Goal: Task Accomplishment & Management: Complete application form

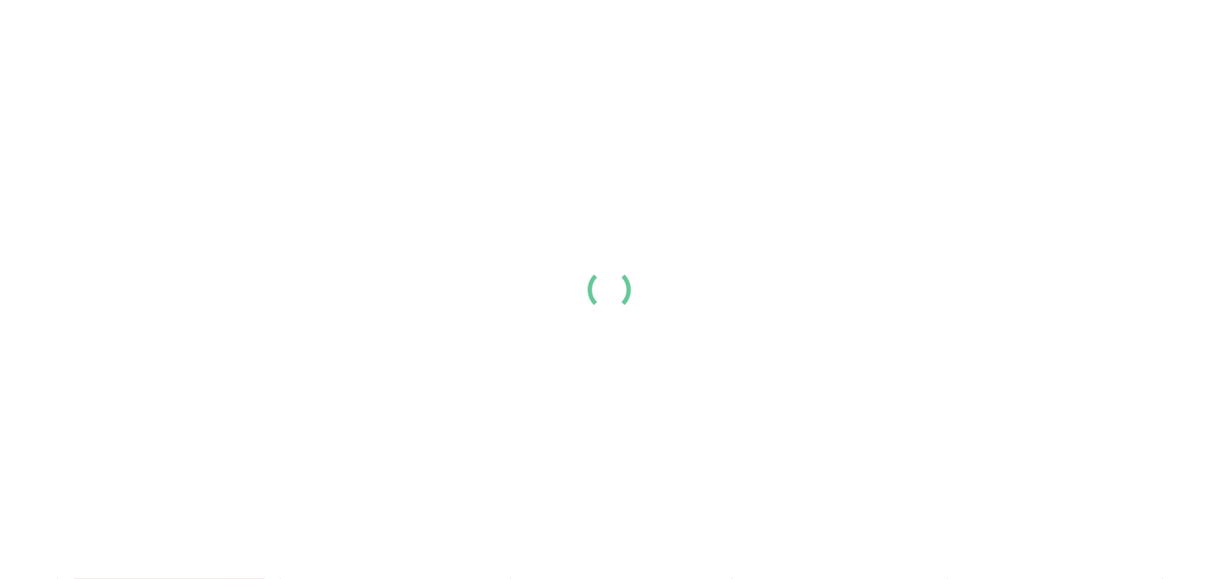
click at [542, 323] on div at bounding box center [609, 289] width 1219 height 579
click at [318, 146] on div at bounding box center [609, 289] width 1219 height 579
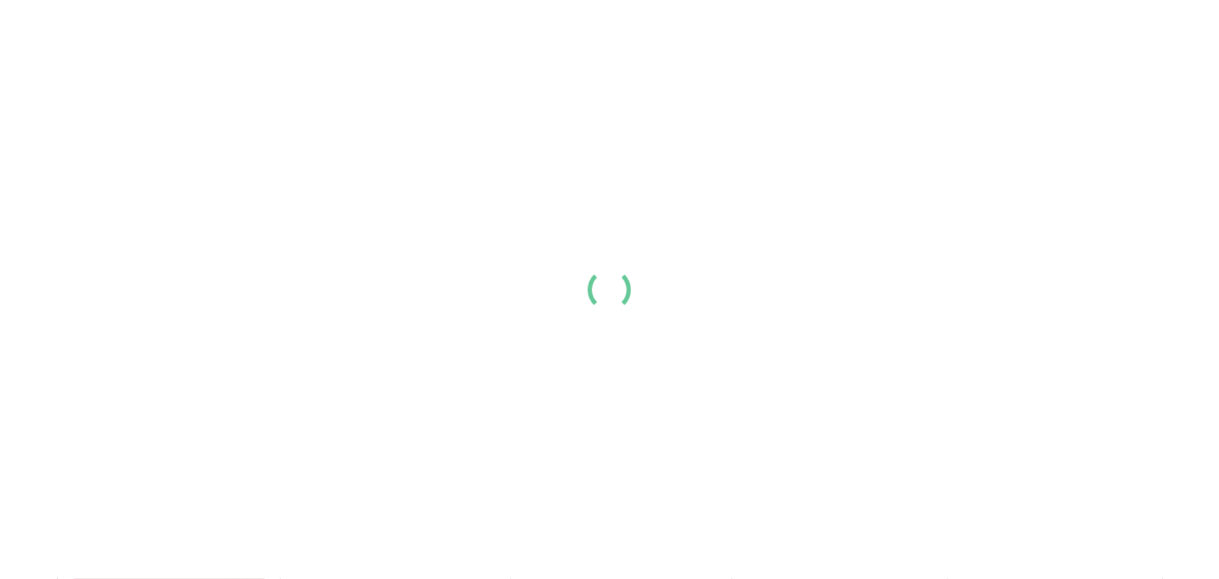
click at [466, 226] on div at bounding box center [609, 289] width 1219 height 579
click at [186, 178] on div at bounding box center [609, 289] width 1219 height 579
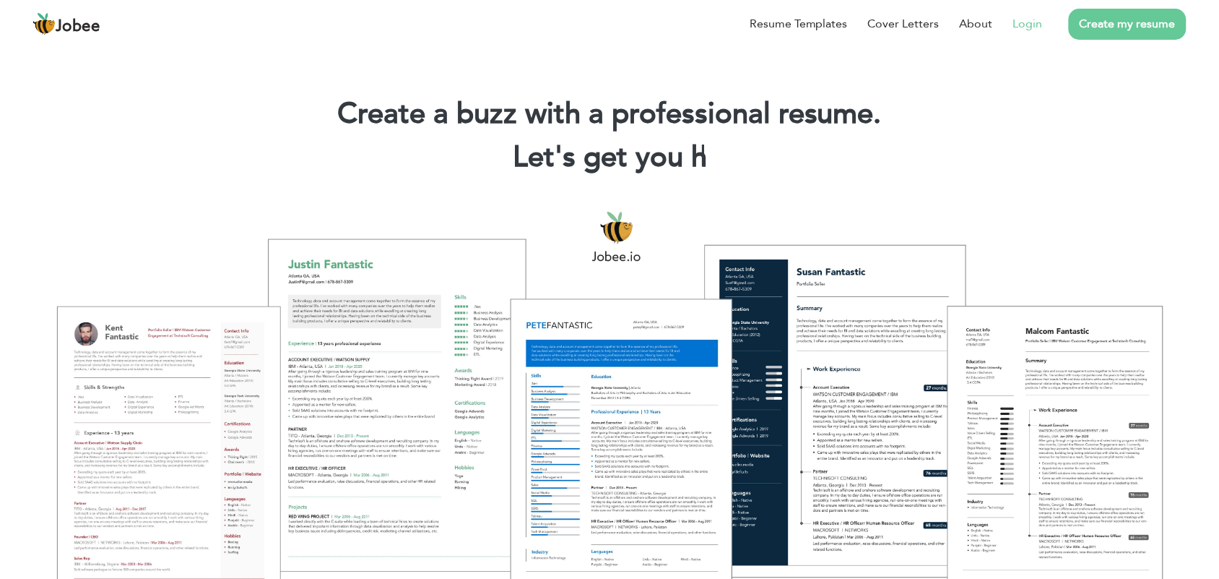
click at [1034, 23] on link "Login" at bounding box center [1028, 23] width 30 height 17
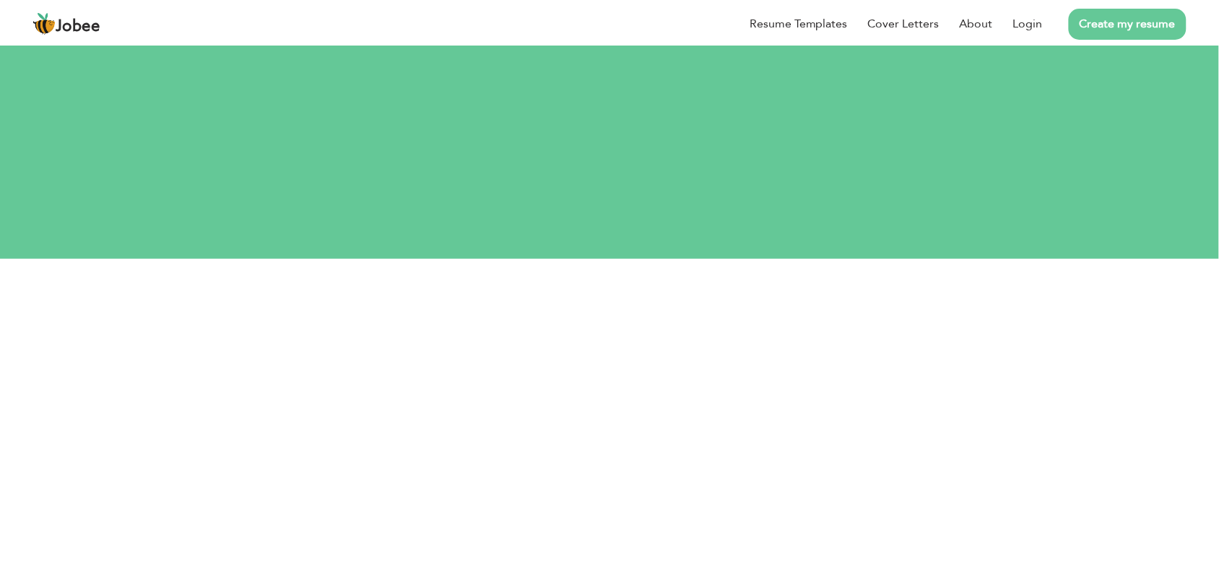
click at [984, 290] on div "Login Don't have an account? Register Forgot password? Login with Google" at bounding box center [609, 393] width 1219 height 310
click at [266, 297] on div "Login Don't have an account? Register Forgot password? Login with Google" at bounding box center [609, 393] width 1219 height 310
click at [1028, 26] on link "Login" at bounding box center [1028, 23] width 30 height 17
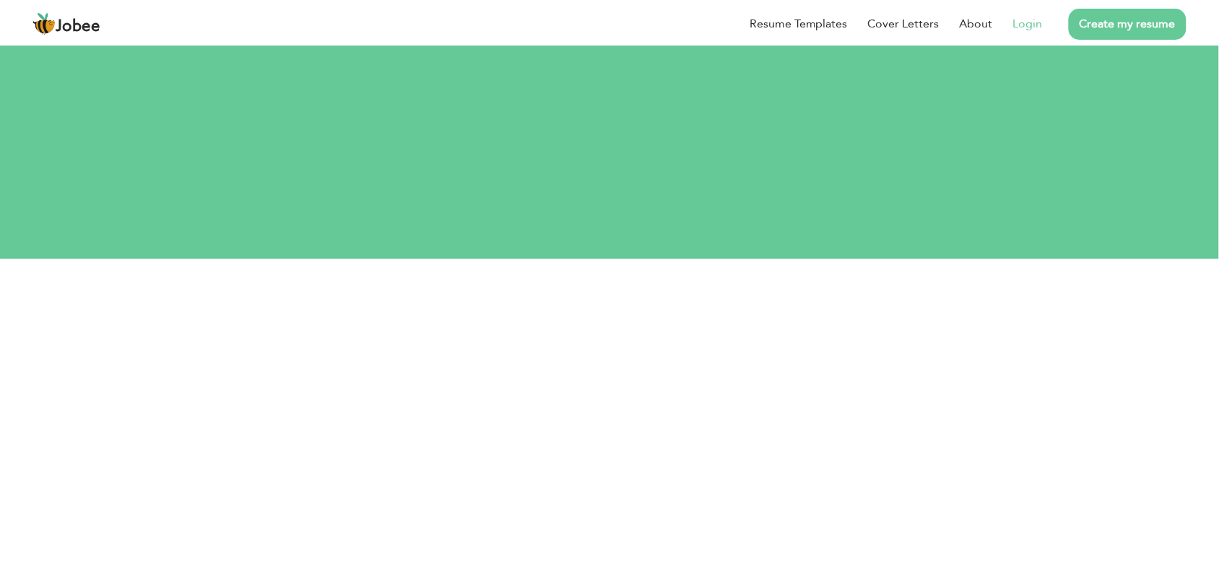
click at [1028, 26] on link "Login" at bounding box center [1028, 23] width 30 height 17
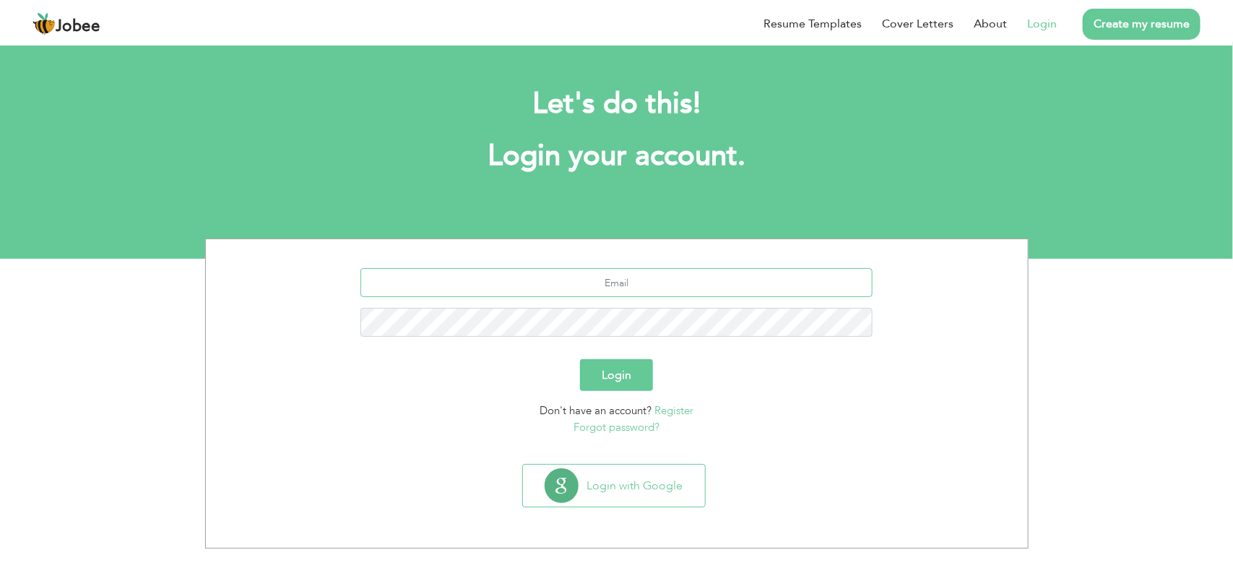
click at [615, 290] on input "text" at bounding box center [616, 282] width 512 height 29
click at [656, 293] on input "text" at bounding box center [616, 282] width 512 height 29
type input "z"
type input "Zunairanaseem892@gmail.com"
click at [605, 381] on button "Login" at bounding box center [616, 375] width 73 height 32
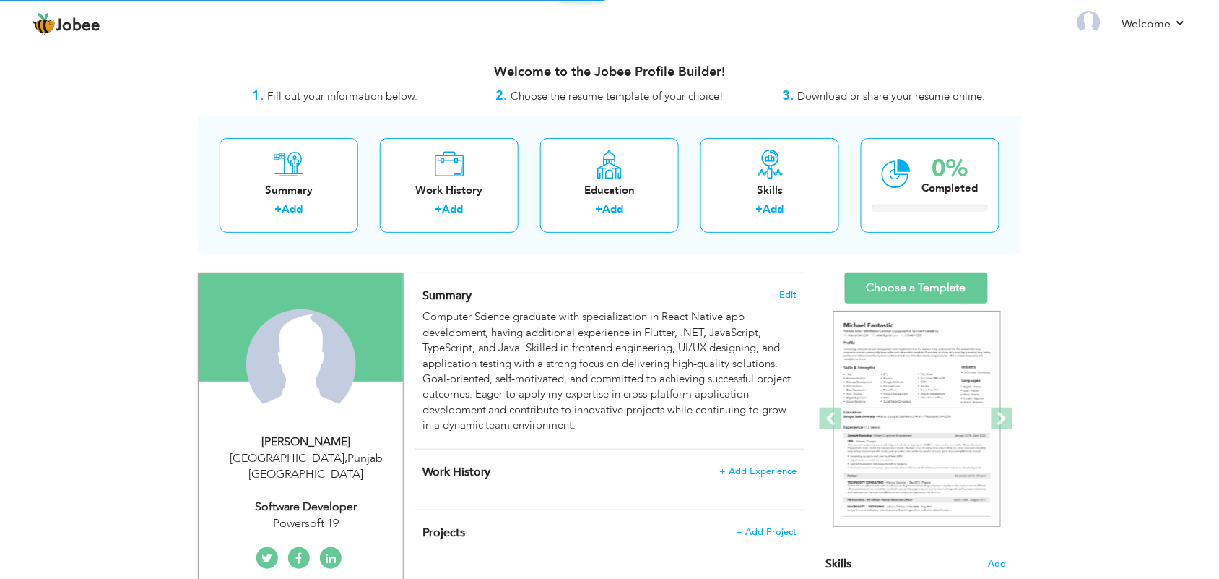
drag, startPoint x: 1219, startPoint y: 190, endPoint x: 1232, endPoint y: 214, distance: 27.5
click at [1219, 207] on html "Jobee Profile Resume Templates Resume Templates Cover Letters About My Resume W…" at bounding box center [609, 289] width 1219 height 579
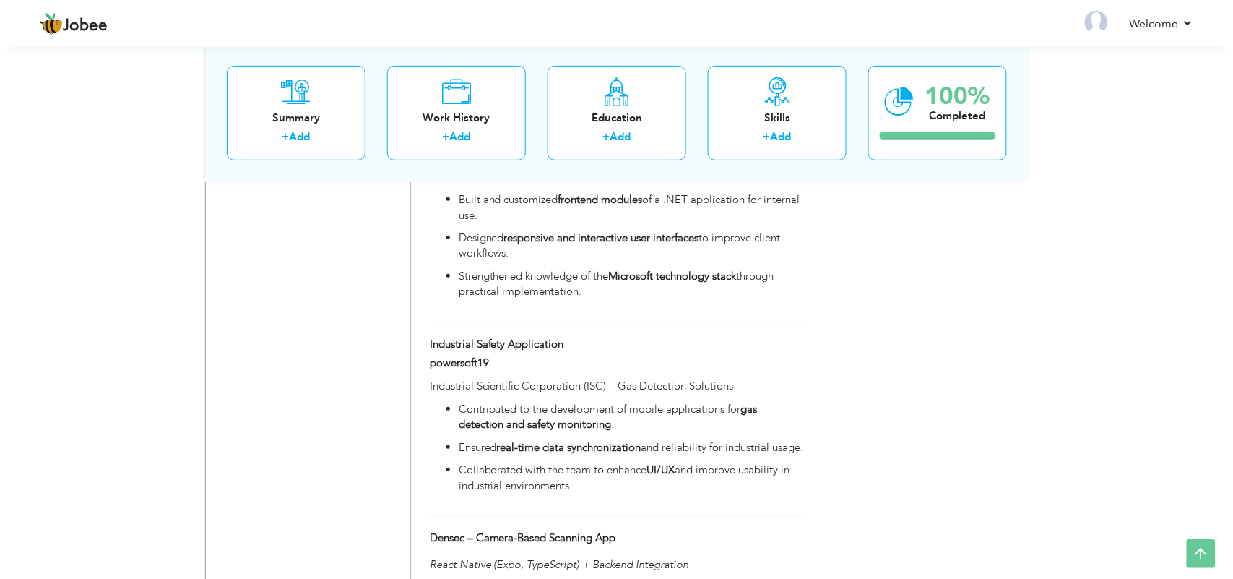
scroll to position [1772, 0]
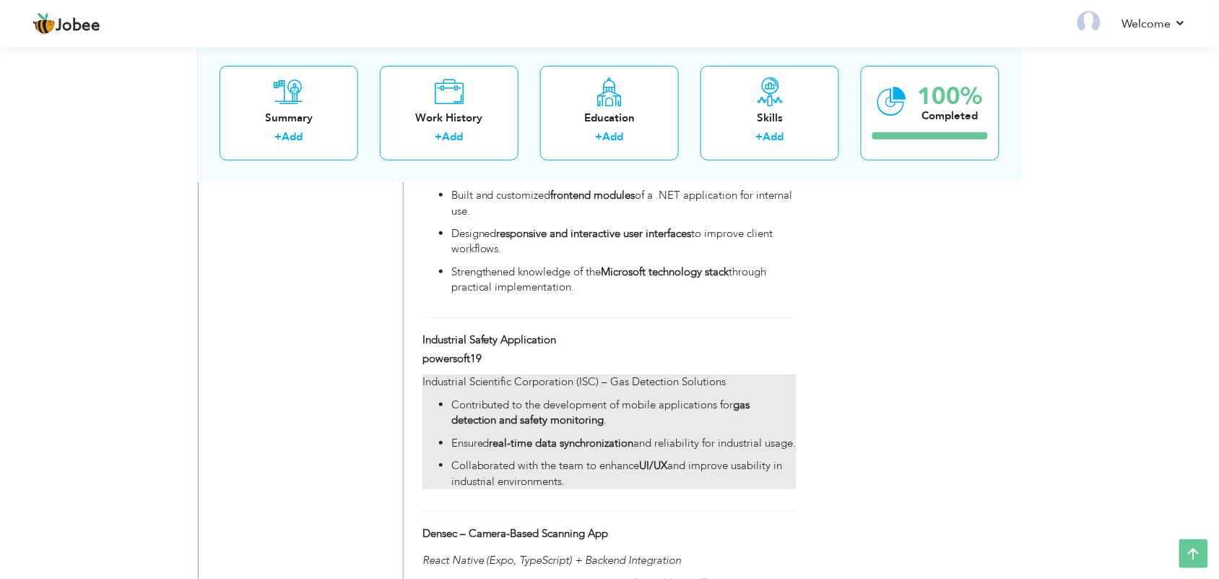
click at [576, 397] on p "Contributed to the development of mobile applications for gas detection and saf…" at bounding box center [623, 412] width 345 height 31
type input "Industrial Safety Application"
type input "powersoft19"
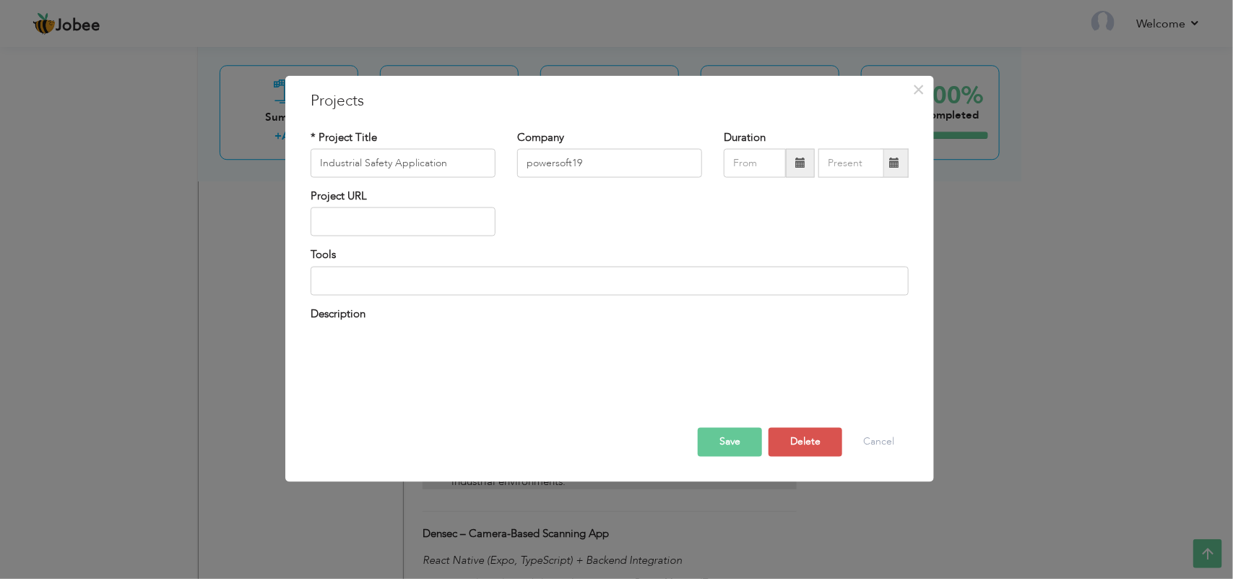
scroll to position [1775, 0]
click at [410, 159] on input "Industrial Safety Application" at bounding box center [403, 163] width 185 height 29
click at [919, 89] on span "×" at bounding box center [919, 89] width 12 height 26
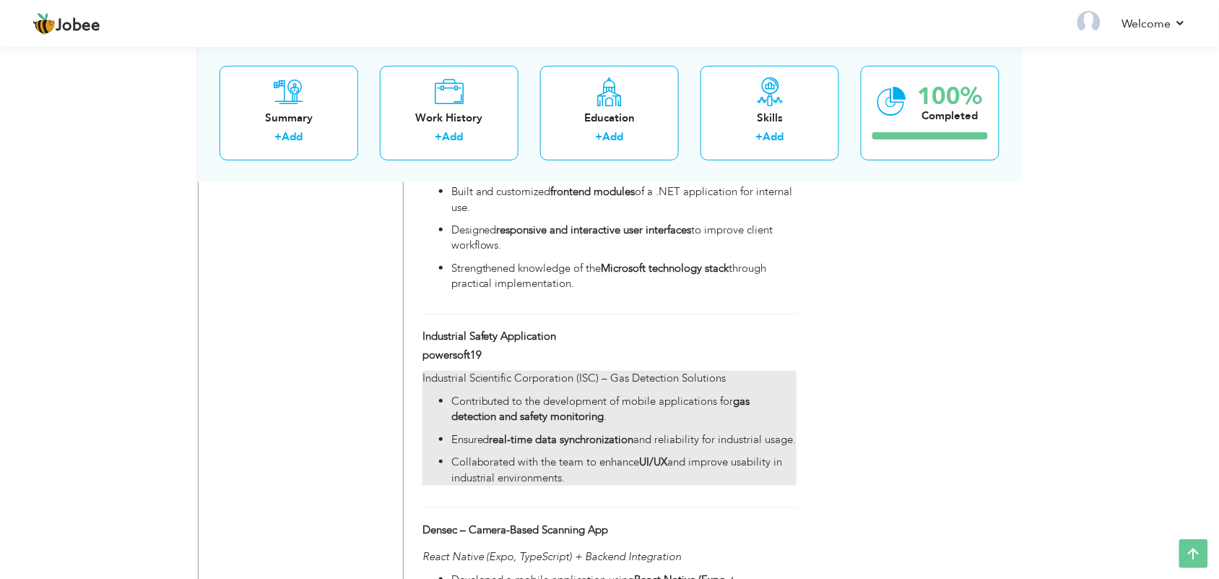
click at [575, 434] on strong "real-time data synchronization" at bounding box center [562, 439] width 144 height 14
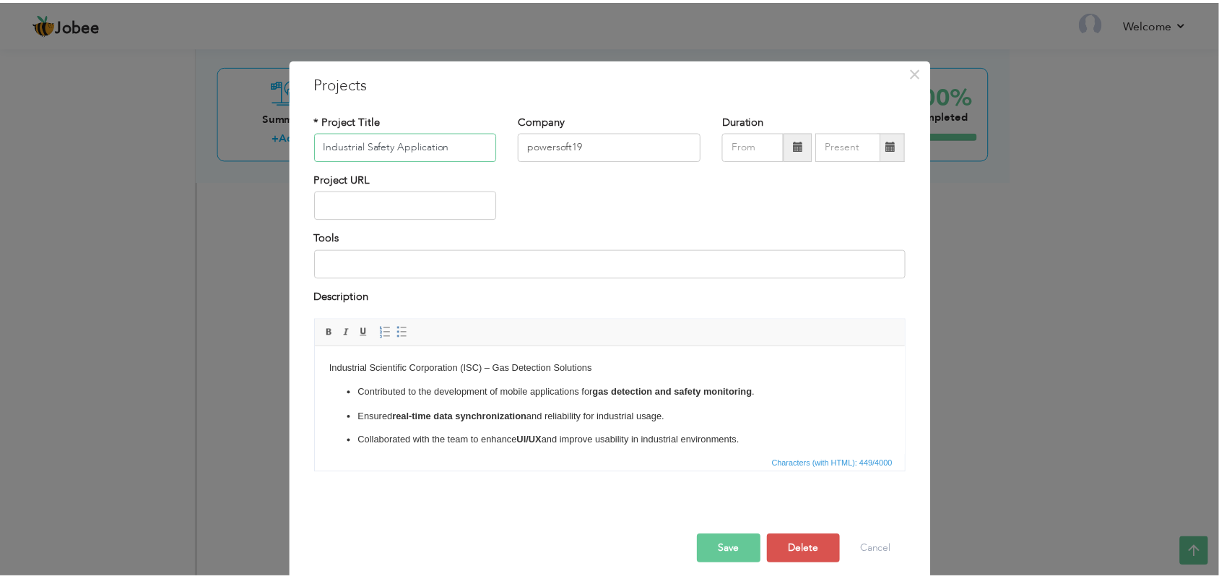
scroll to position [0, 0]
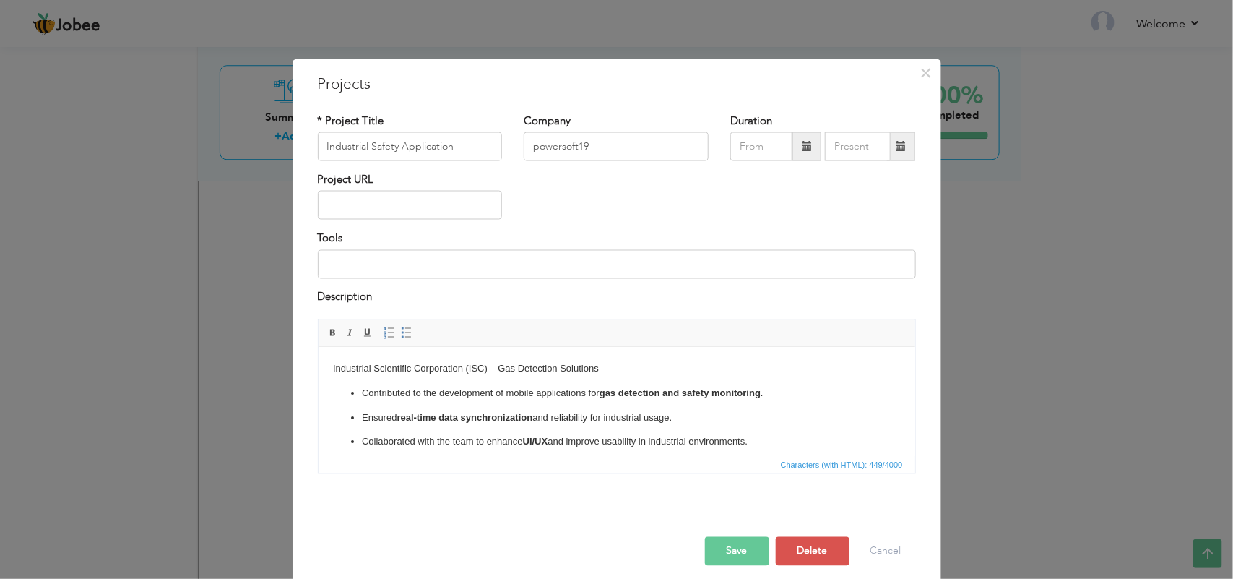
click at [475, 400] on p "Contributed to the development of mobile applications for gas detection and saf…" at bounding box center [616, 393] width 510 height 15
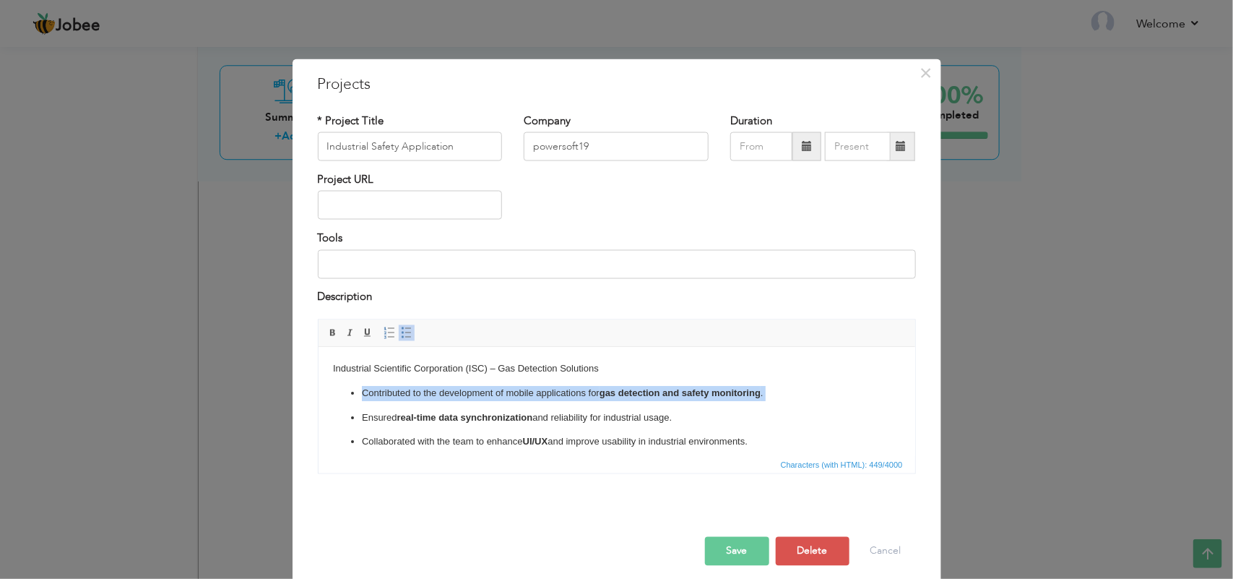
click at [475, 400] on p "Contributed to the development of mobile applications for gas detection and saf…" at bounding box center [616, 393] width 510 height 15
copy body "Industrial Scientific Corporation (ISC) – Gas Detection Solutions Contributed t…"
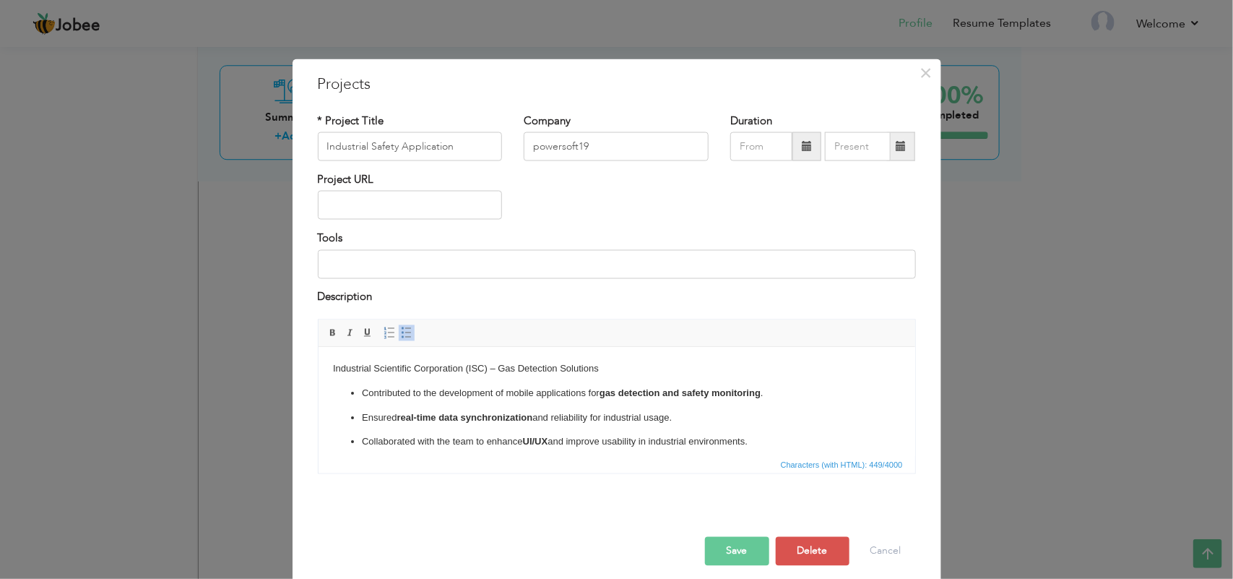
click at [488, 412] on strong "real-time data synchronization" at bounding box center [464, 417] width 136 height 11
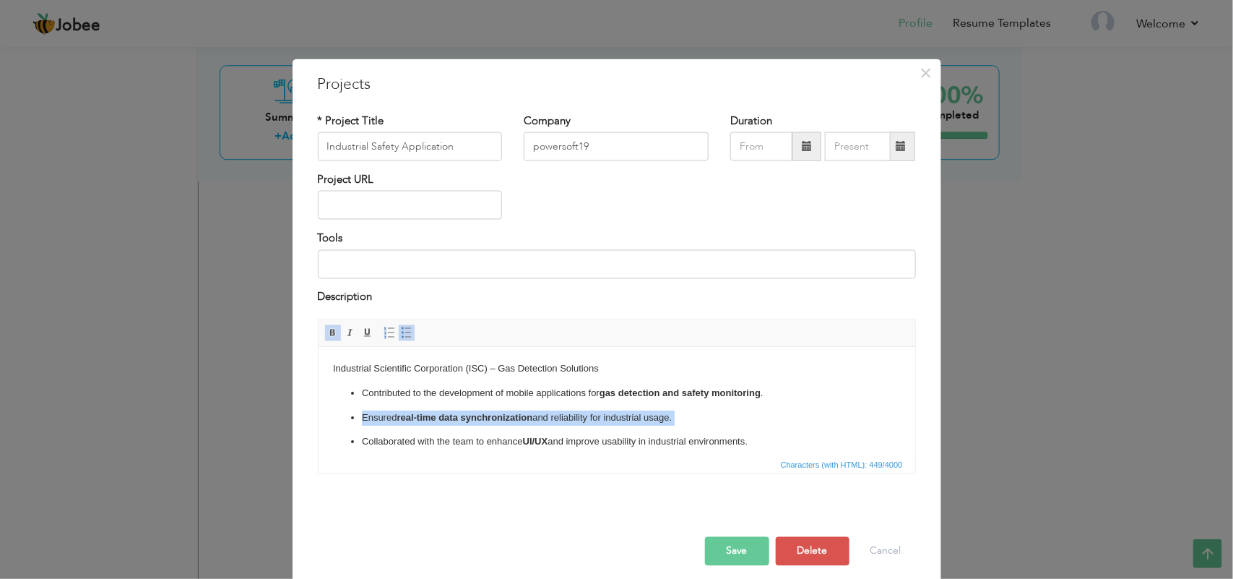
click at [488, 412] on strong "real-time data synchronization" at bounding box center [464, 417] width 136 height 11
copy body "Industrial Scientific Corporation (ISC) – Gas Detection Solutions Contributed t…"
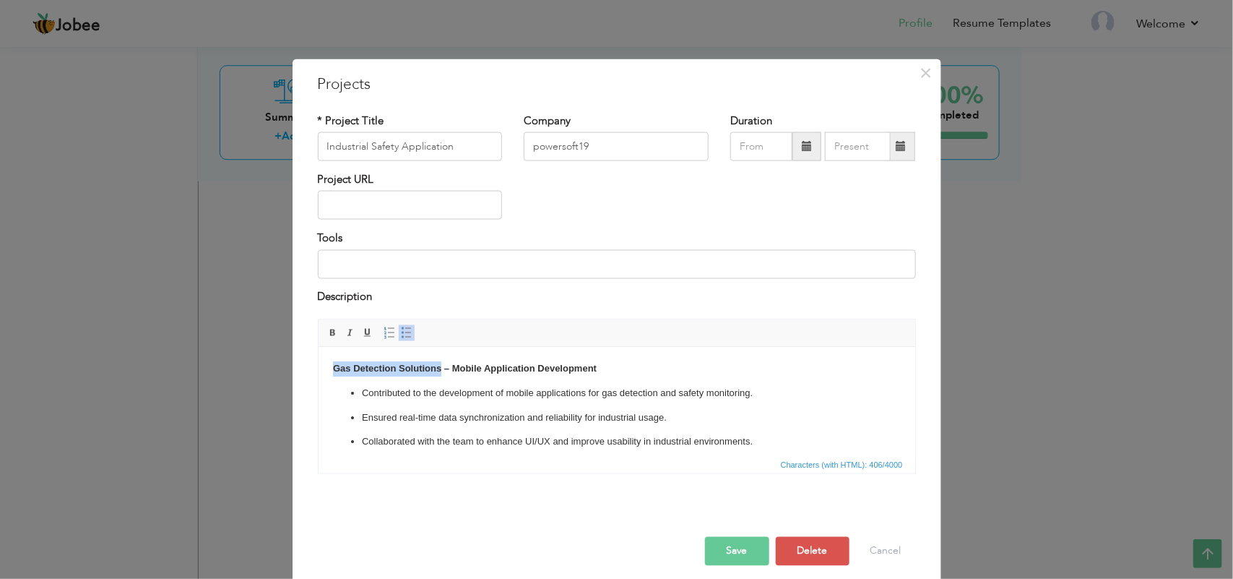
drag, startPoint x: 440, startPoint y: 370, endPoint x: 324, endPoint y: 371, distance: 115.6
click at [324, 371] on html "Gas Detection Solutions – Mobile Application Development Contributed to the dev…" at bounding box center [616, 405] width 597 height 117
copy strong "Gas Detection Solutions"
click at [461, 150] on input "Industrial Safety Application" at bounding box center [410, 146] width 185 height 29
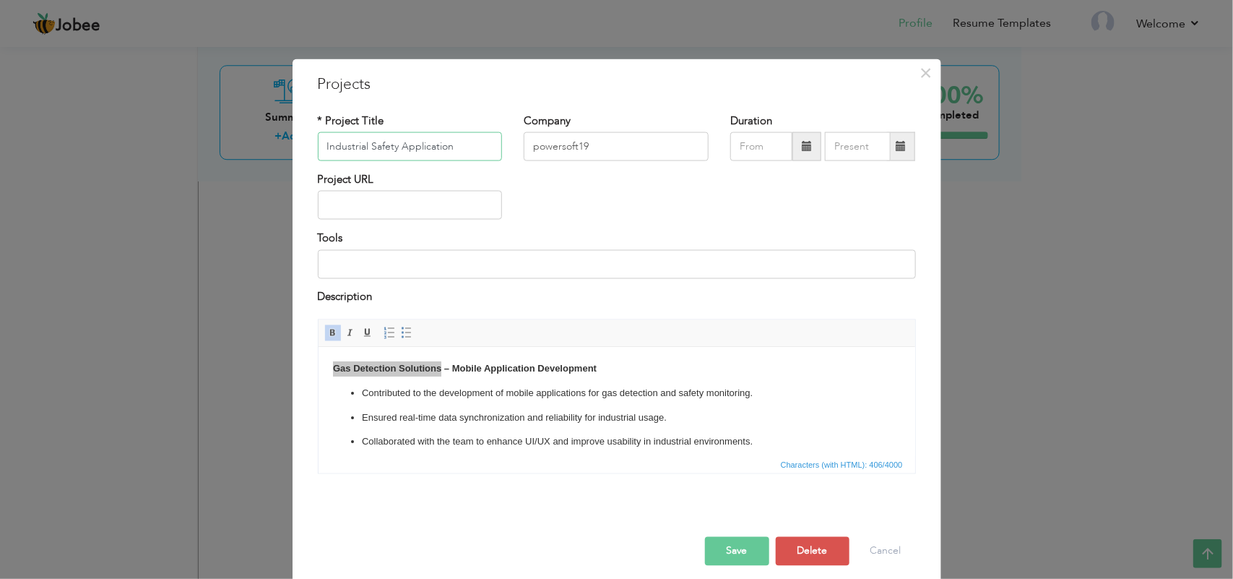
click at [461, 150] on input "Industrial Safety Application" at bounding box center [410, 146] width 185 height 29
paste input "Gas Detection Solutions"
click at [737, 561] on button "Save" at bounding box center [737, 551] width 64 height 29
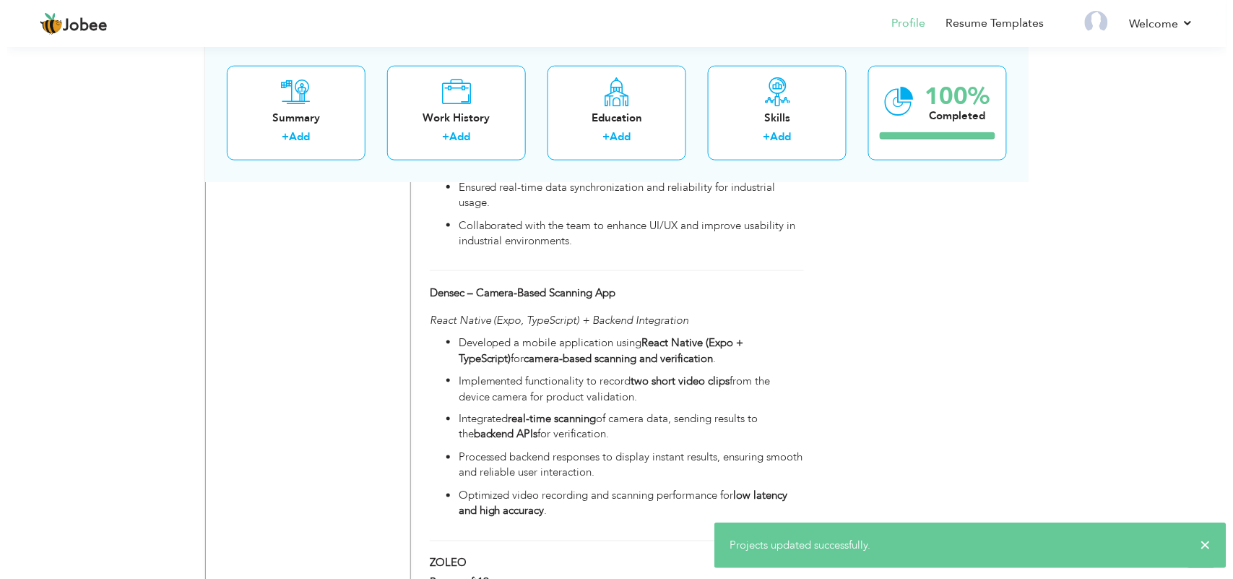
scroll to position [2028, 0]
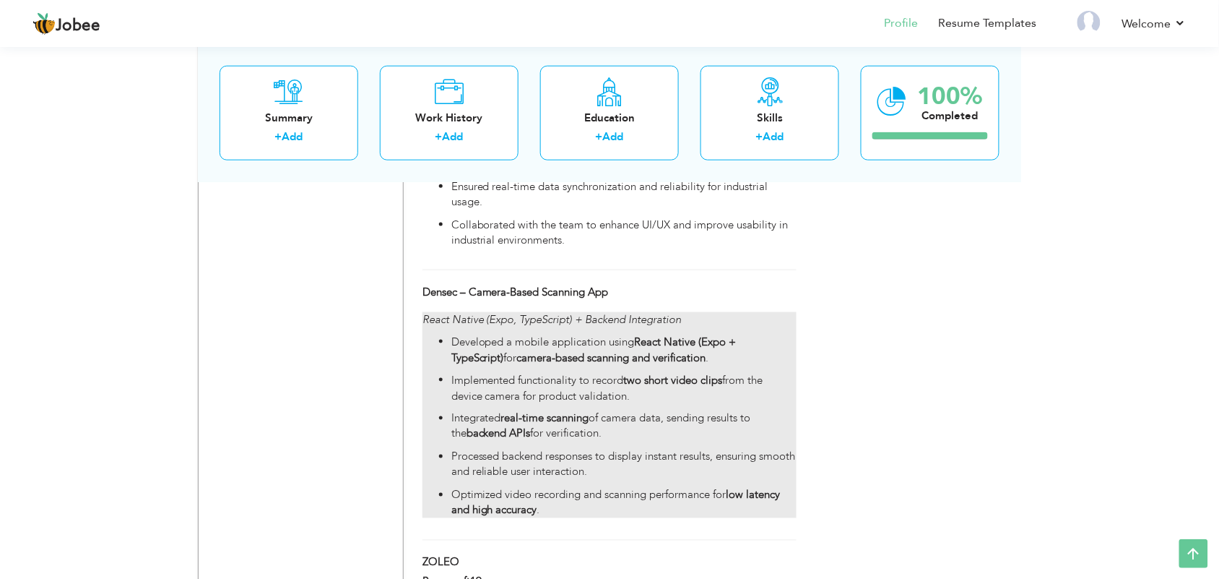
click at [522, 355] on strong "camera-based scanning and verification" at bounding box center [611, 357] width 189 height 14
type input "Densec – Camera-Based Scanning App"
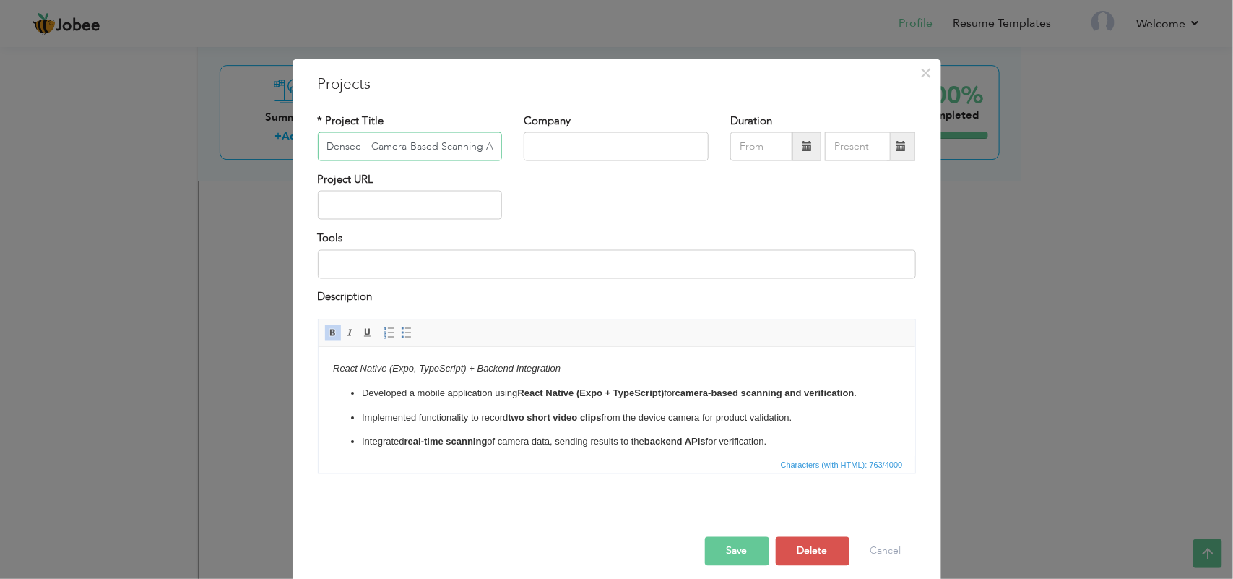
scroll to position [0, 11]
click at [351, 141] on input "Densec – Camera-Based Scanning App" at bounding box center [410, 146] width 185 height 29
click at [459, 401] on p "Developed a mobile application using React Native (Expo + TypeScript) for camer…" at bounding box center [616, 393] width 510 height 15
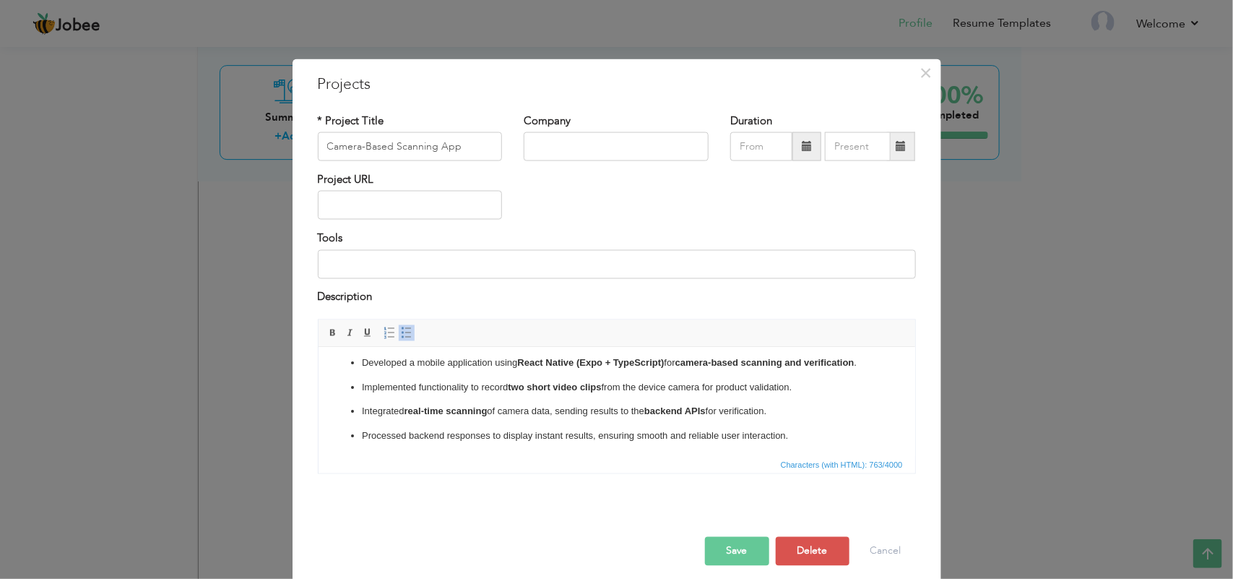
scroll to position [55, 0]
click at [724, 550] on button "Save" at bounding box center [737, 551] width 64 height 29
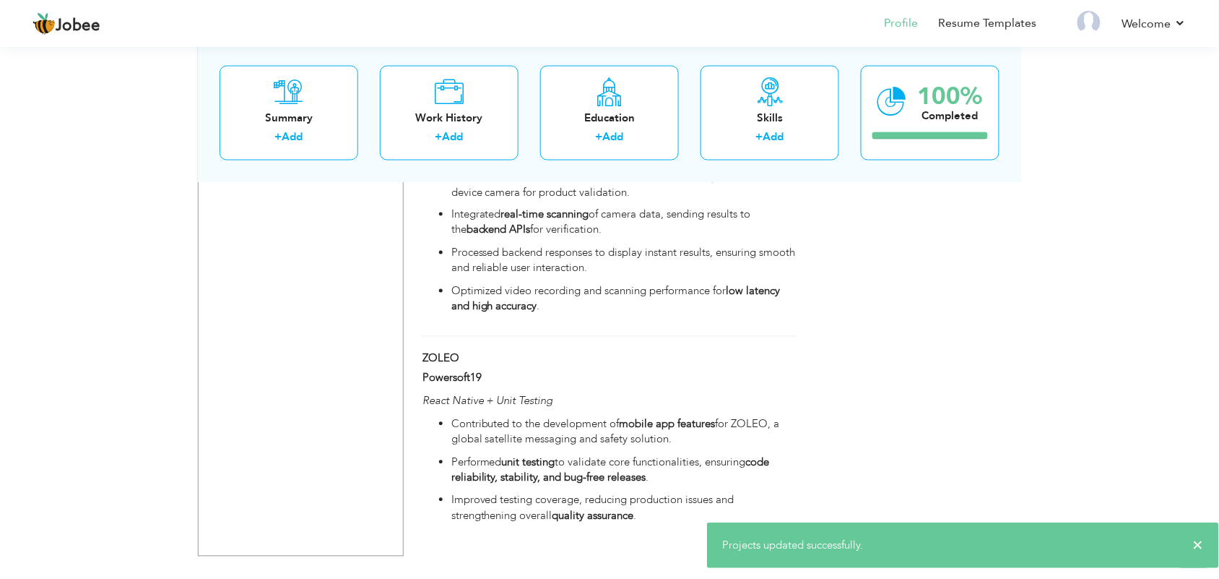
scroll to position [2248, 0]
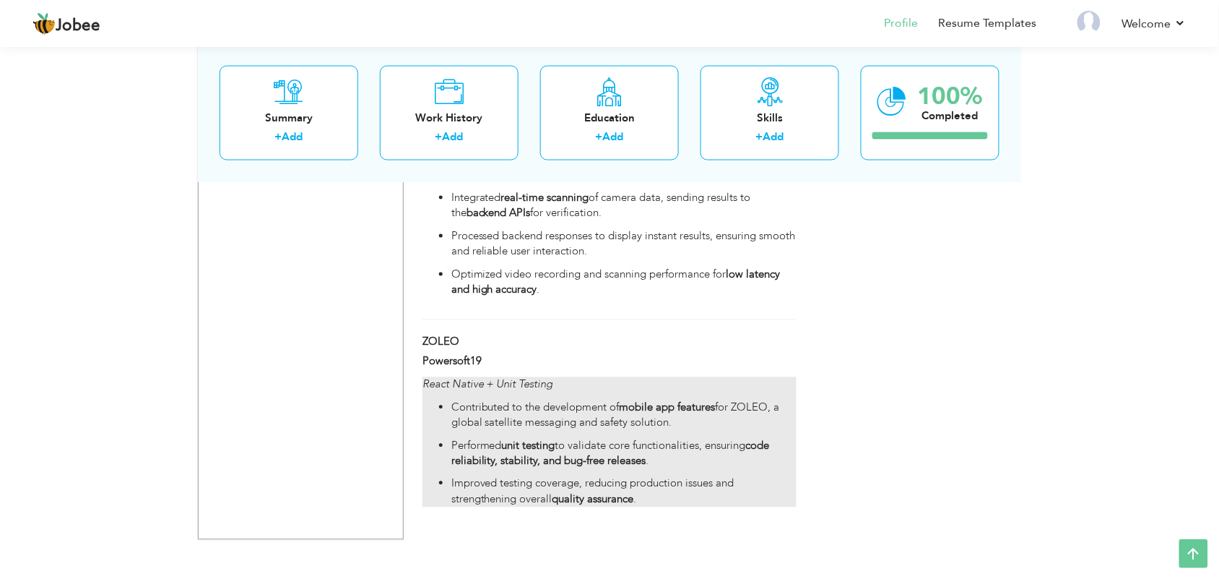
click at [488, 399] on div "React Native + Unit Testing Contributed to the development of mobile app featur…" at bounding box center [610, 442] width 374 height 130
type input "ZOLEO"
type input "Powersoft19"
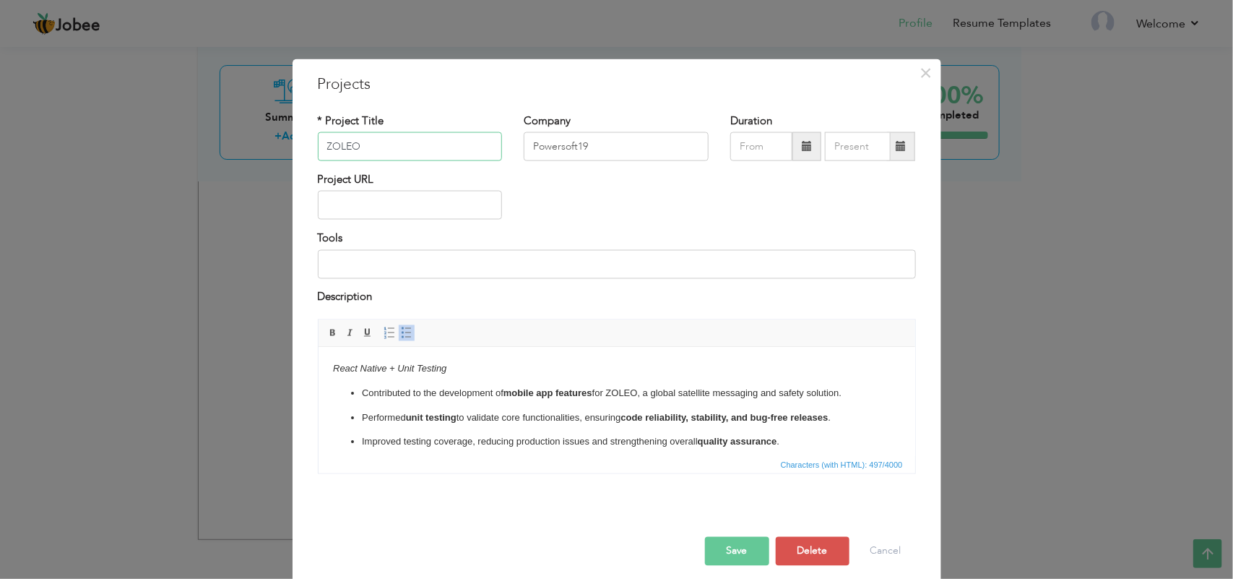
click at [373, 154] on input "ZOLEO" at bounding box center [410, 146] width 185 height 29
type input "Jest"
click at [643, 386] on p "Contributed to the development of mobile app features for ZOLEO, a global satel…" at bounding box center [616, 393] width 510 height 15
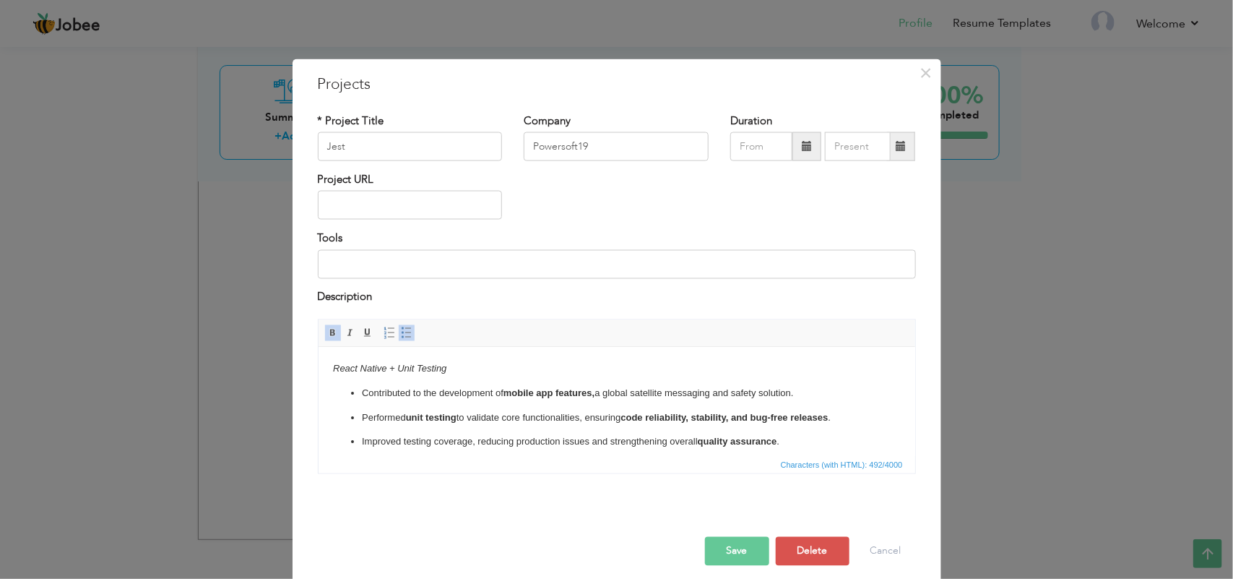
click at [746, 558] on button "Save" at bounding box center [737, 551] width 64 height 29
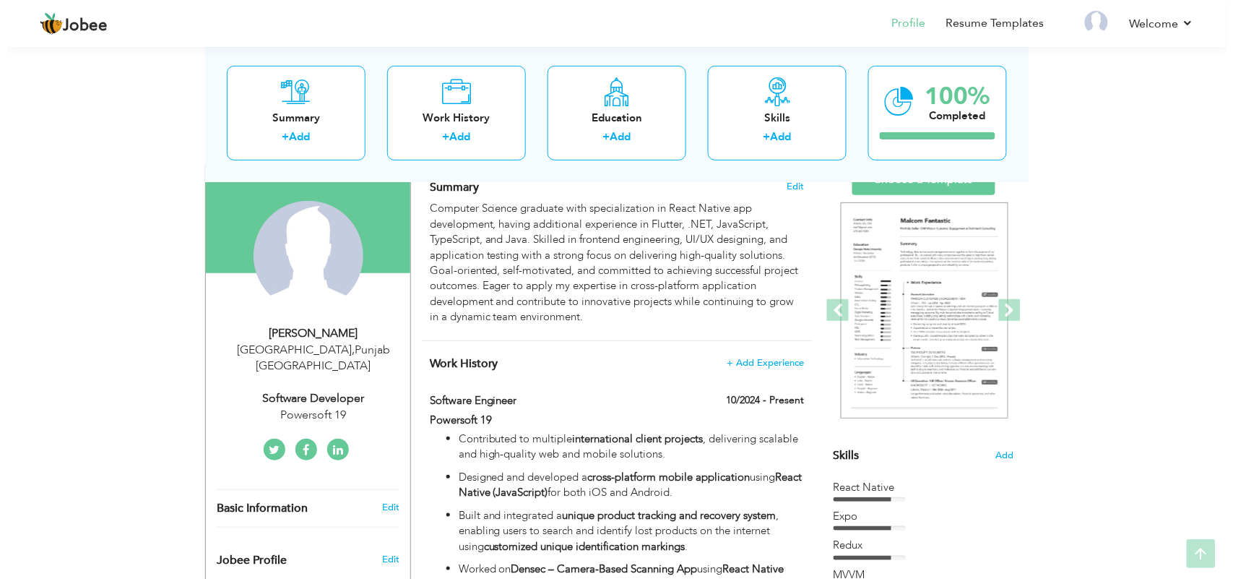
scroll to position [262, 0]
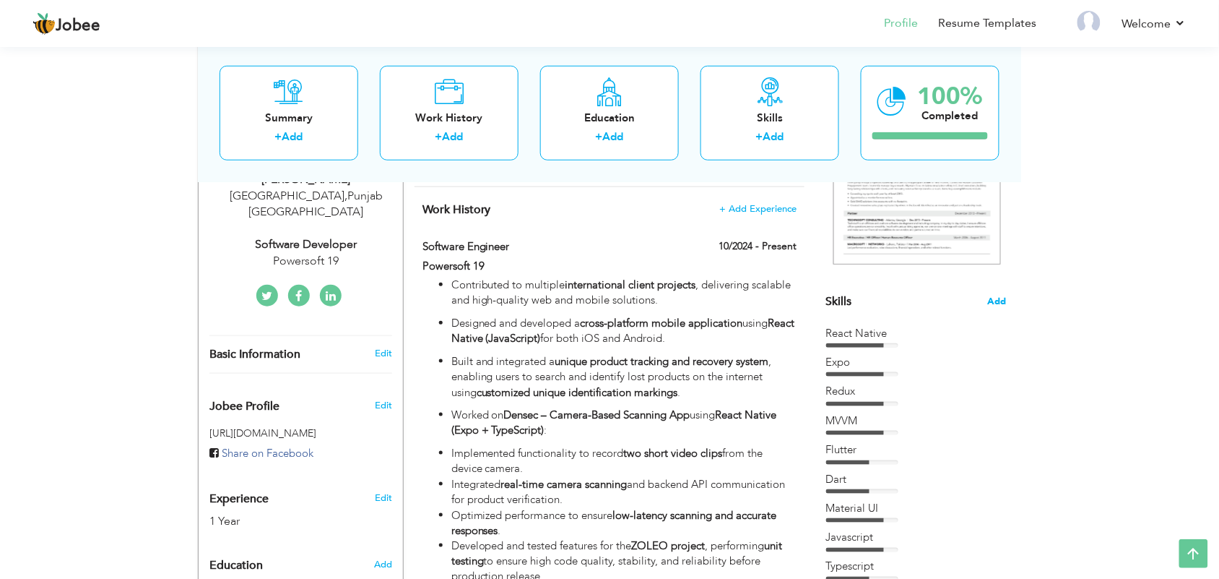
click at [997, 297] on span "Add" at bounding box center [997, 302] width 19 height 14
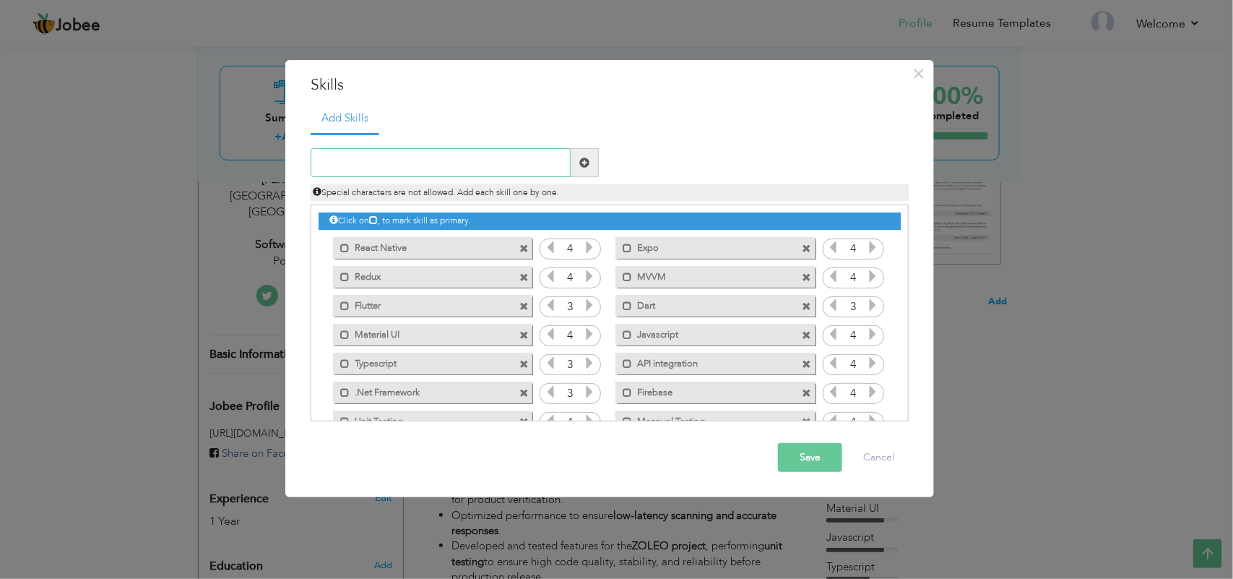
type input "j"
type input "Jest"
click at [587, 157] on span at bounding box center [584, 162] width 10 height 10
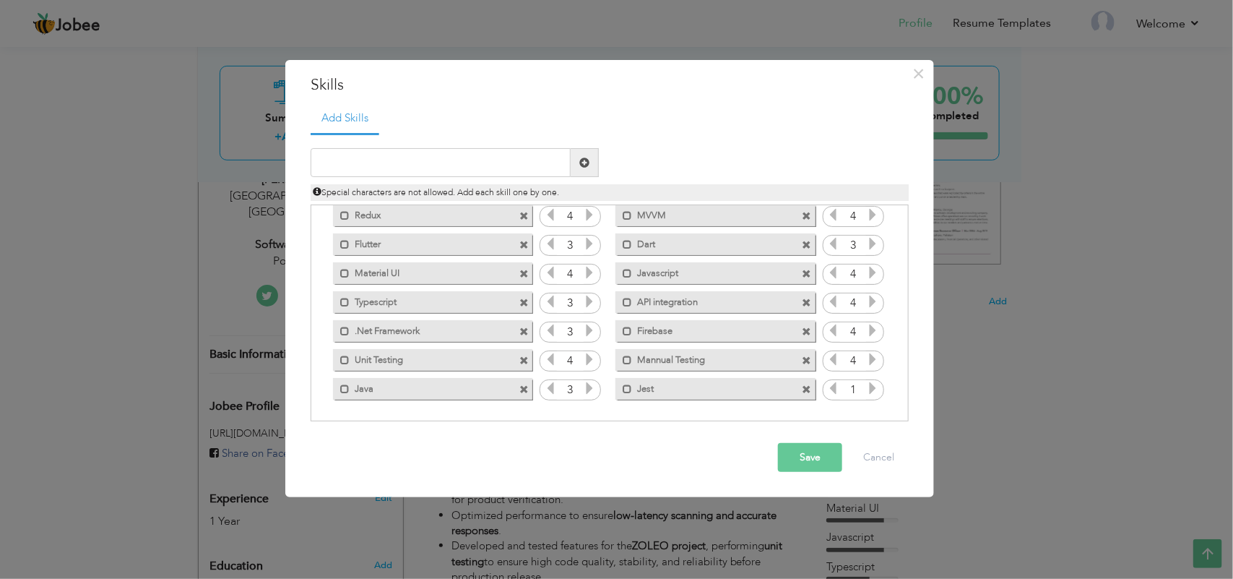
drag, startPoint x: 903, startPoint y: 368, endPoint x: 897, endPoint y: 293, distance: 75.3
click at [897, 293] on div "Click on , to mark skill as primary." at bounding box center [610, 312] width 598 height 217
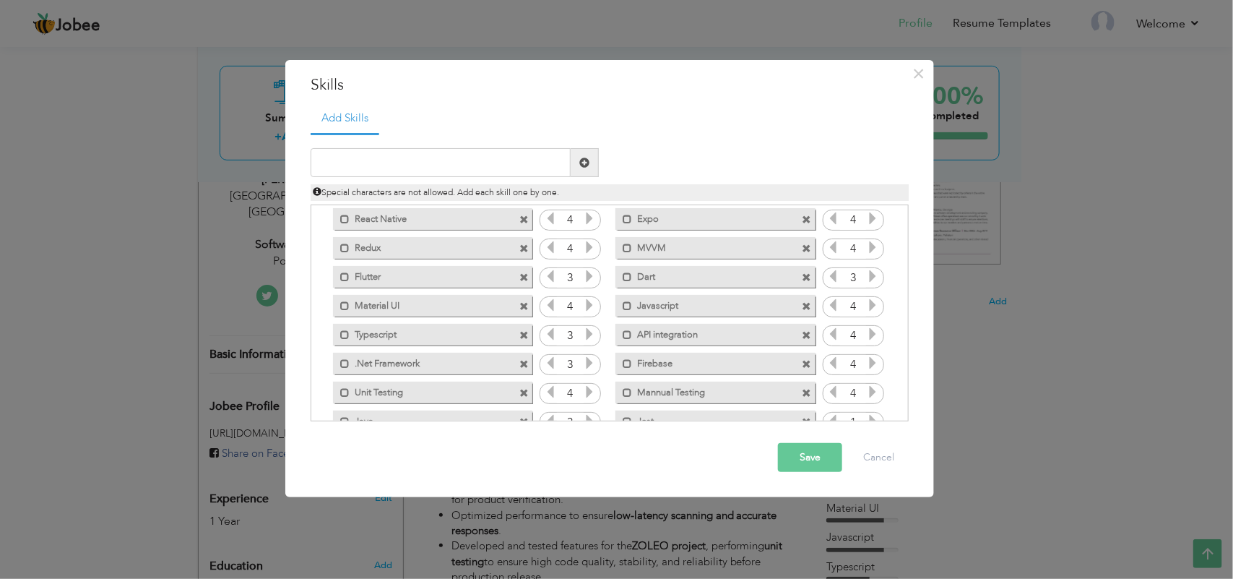
scroll to position [0, 0]
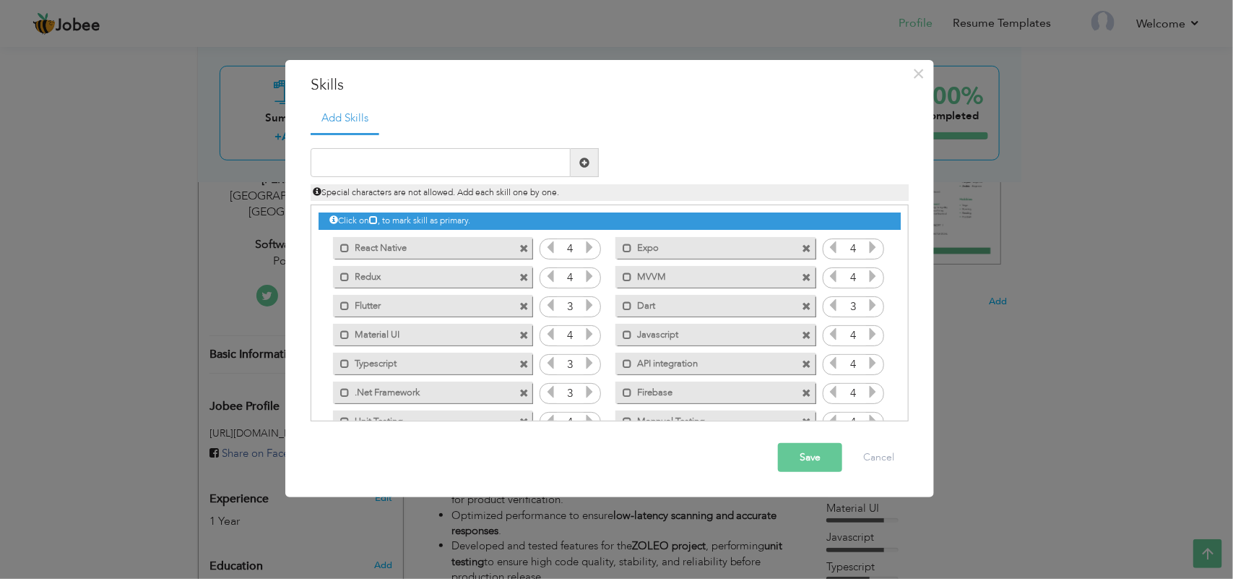
click at [414, 388] on label ".Net Framework" at bounding box center [423, 390] width 146 height 18
click at [520, 391] on span at bounding box center [523, 393] width 9 height 9
click at [389, 157] on input "text" at bounding box center [441, 162] width 260 height 29
type input ".Net"
drag, startPoint x: 907, startPoint y: 313, endPoint x: 911, endPoint y: 349, distance: 36.3
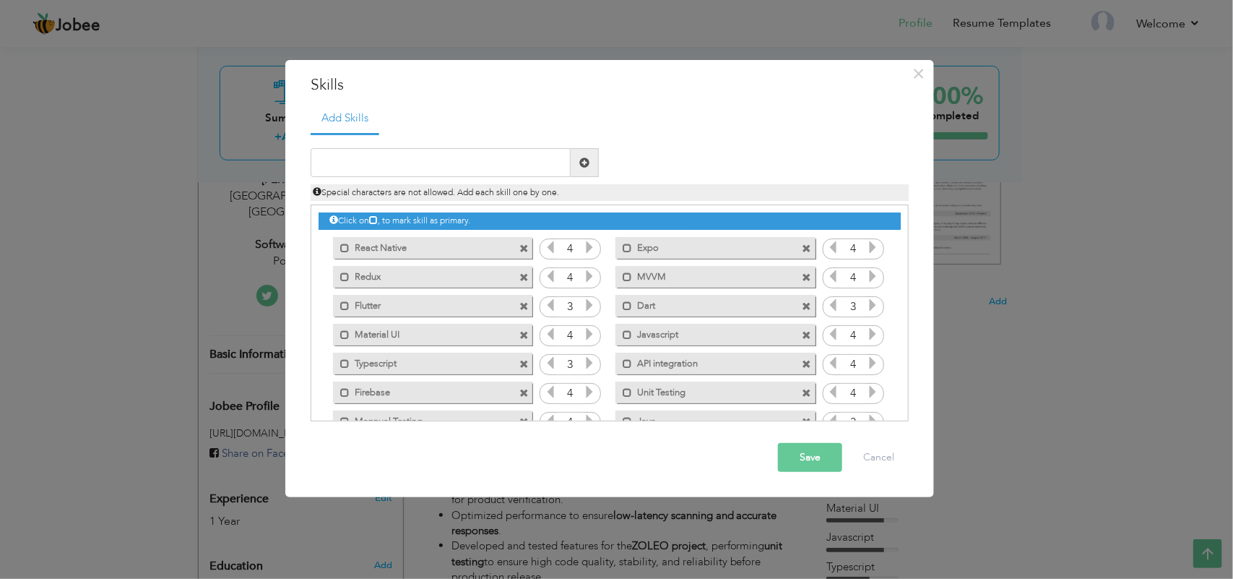
click at [911, 349] on div "Add Skills Duplicate entry React Native 4" at bounding box center [610, 267] width 620 height 329
drag, startPoint x: 907, startPoint y: 361, endPoint x: 907, endPoint y: 381, distance: 19.5
click at [907, 381] on div "Click on , to mark skill as primary." at bounding box center [610, 312] width 598 height 217
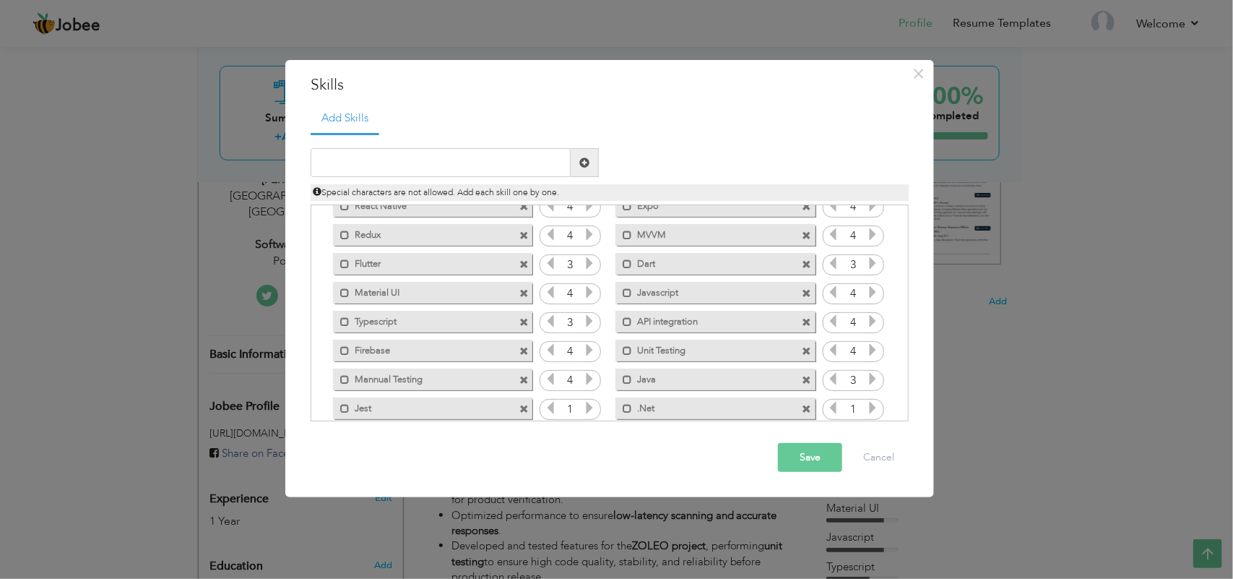
scroll to position [61, 0]
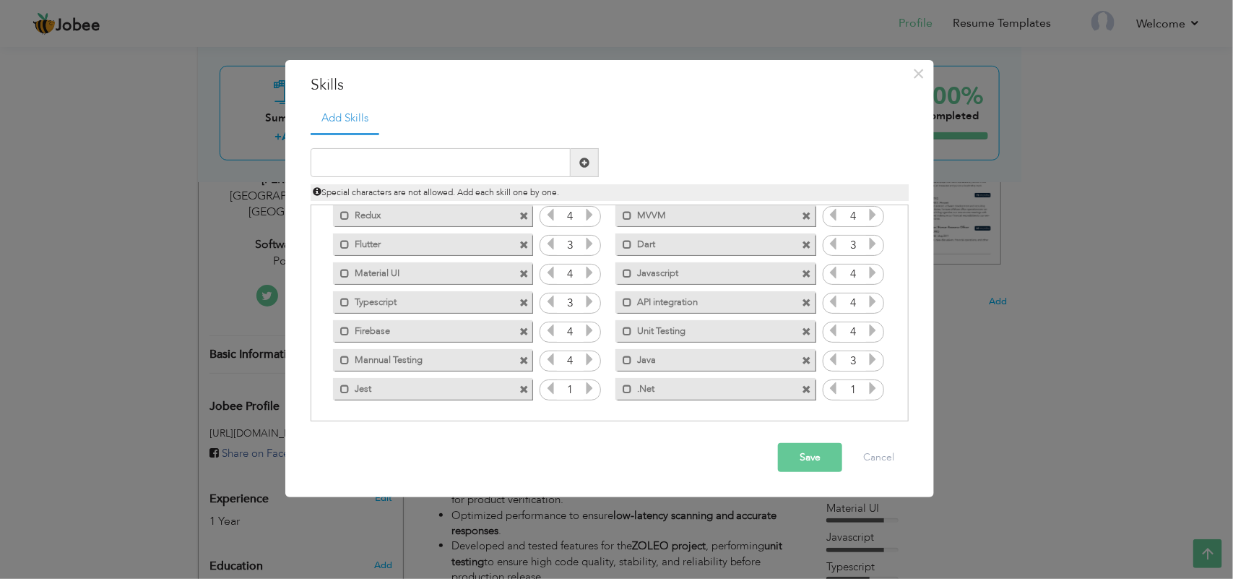
click at [589, 386] on icon at bounding box center [590, 387] width 13 height 13
click at [586, 388] on icon at bounding box center [590, 387] width 13 height 13
click at [871, 385] on icon at bounding box center [872, 387] width 13 height 13
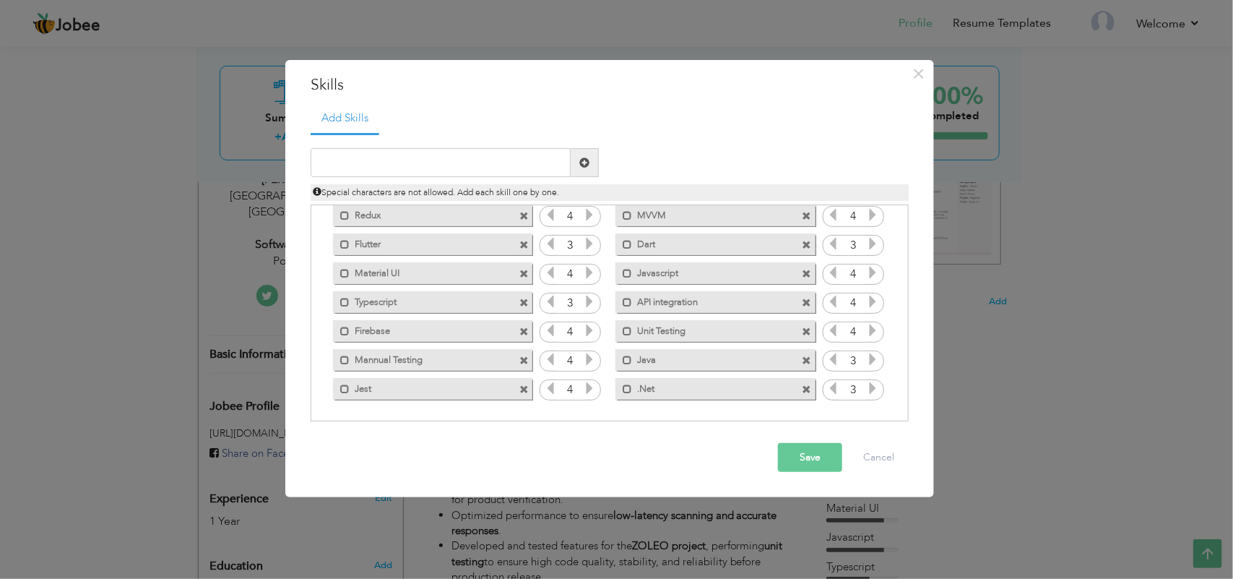
click at [795, 453] on button "Save" at bounding box center [810, 457] width 64 height 29
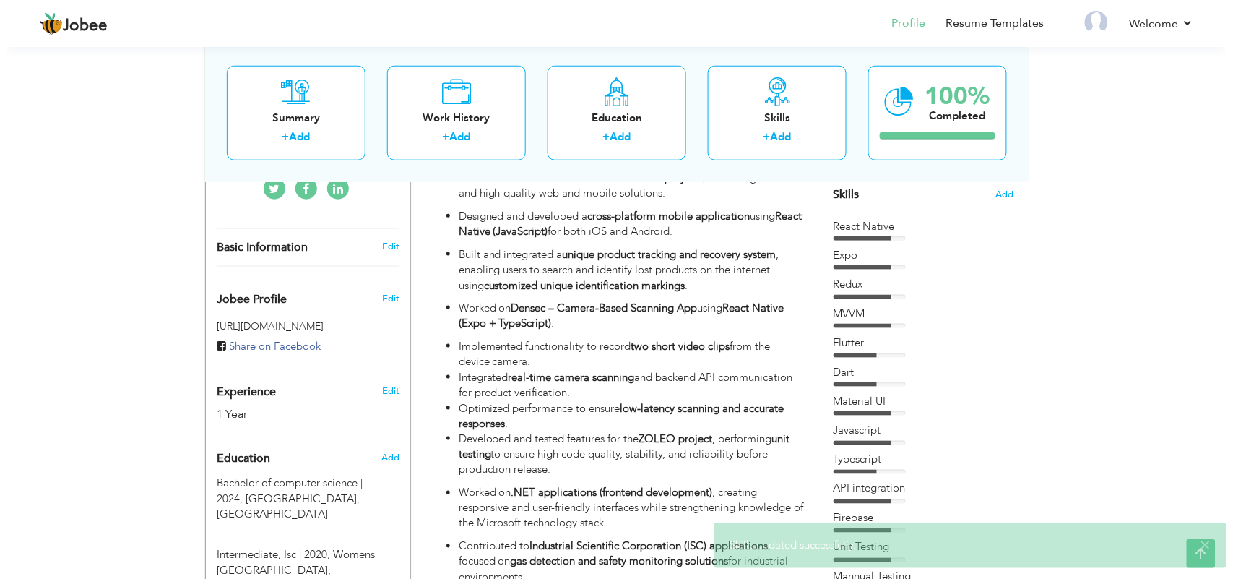
scroll to position [371, 0]
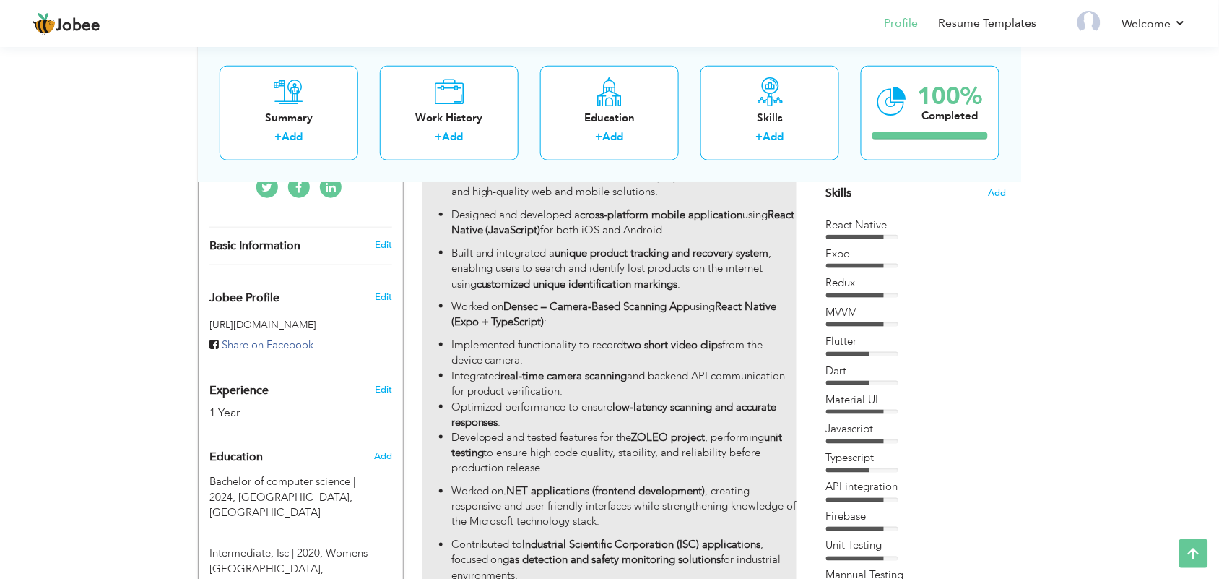
click at [648, 363] on li "Implemented functionality to record two short video clips from the device camer…" at bounding box center [623, 352] width 345 height 31
type input "Software Engineer"
type input "Powersoft 19"
type input "10/2024"
checkbox input "true"
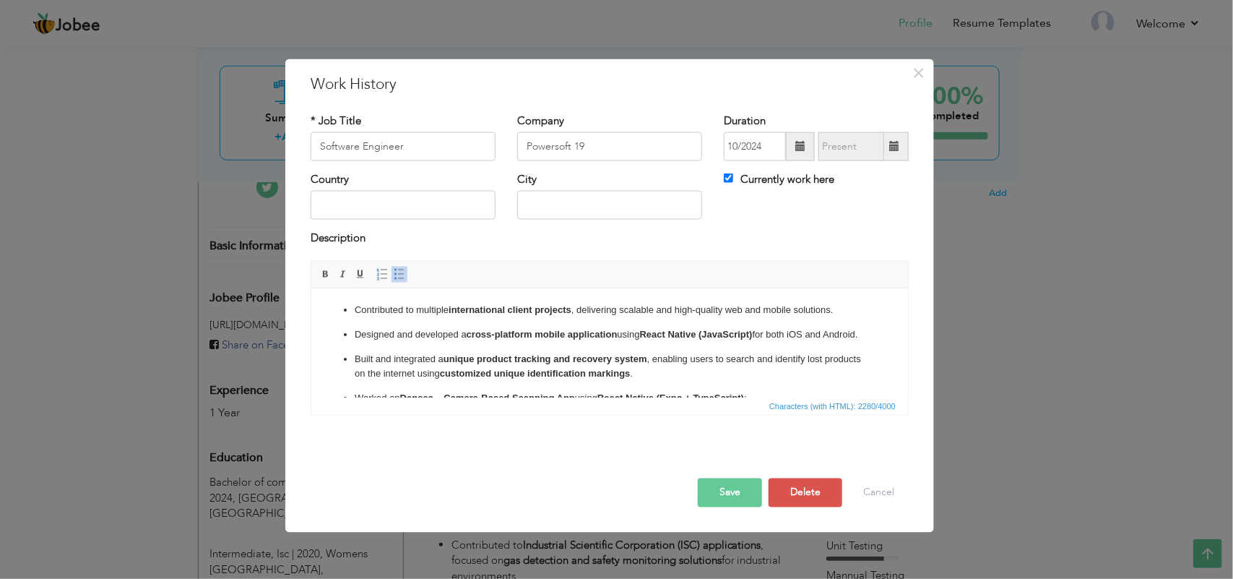
click at [519, 319] on ul "Contributed to multiple international client projects , delivering scalable and…" at bounding box center [609, 512] width 568 height 419
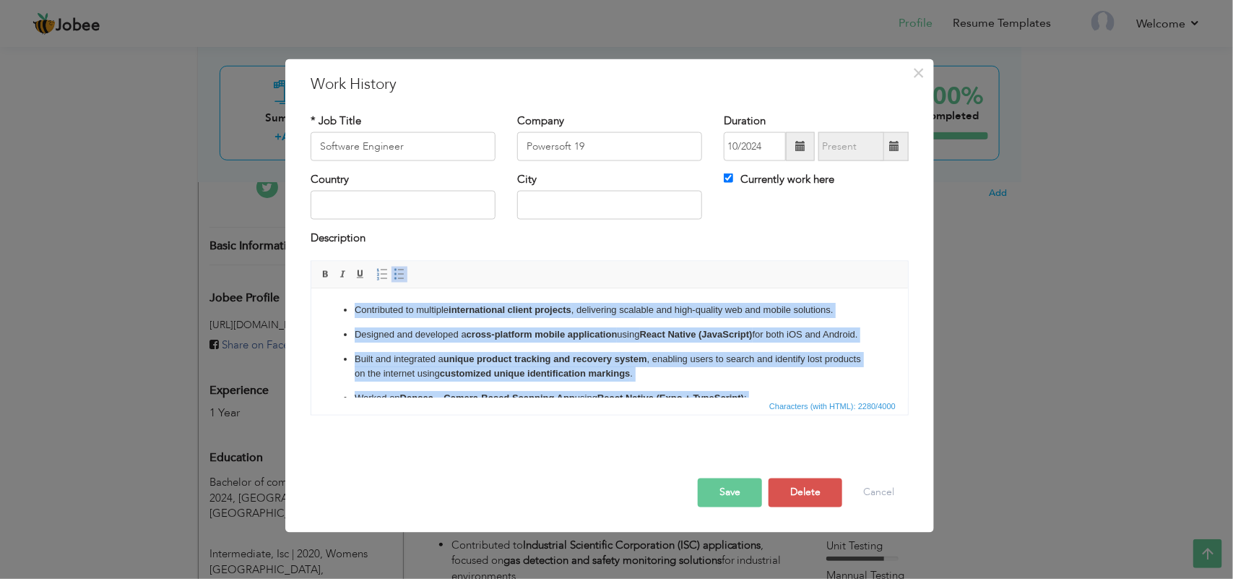
copy ul "Contributed to multiple international client projects , delivering scalable and…"
click at [560, 313] on strong "international client projects" at bounding box center [509, 309] width 123 height 11
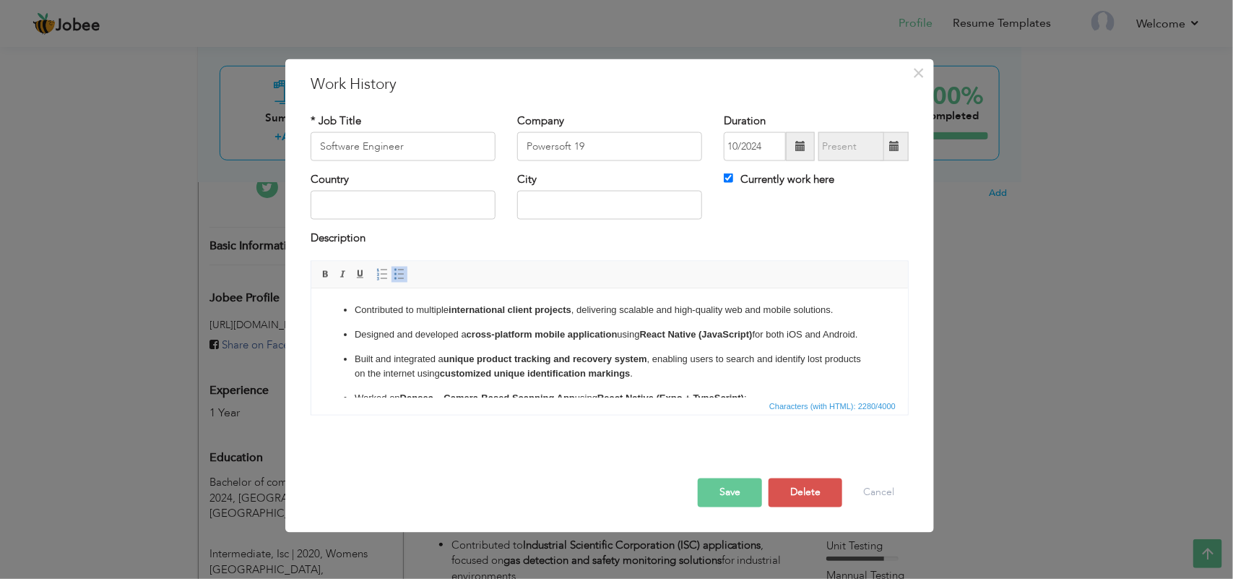
click at [542, 358] on ul "Contributed to multiple international client projects , delivering scalable and…" at bounding box center [609, 512] width 568 height 419
click at [560, 359] on ul "Contributed to multiple international client projects , delivering scalable and…" at bounding box center [609, 512] width 568 height 419
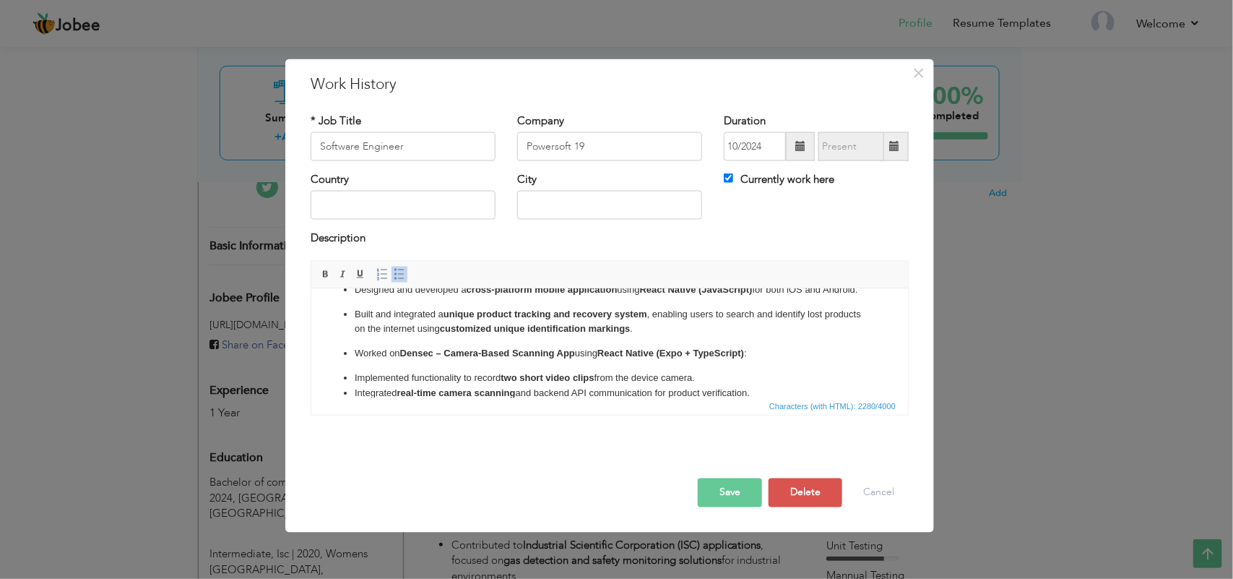
scroll to position [40, 0]
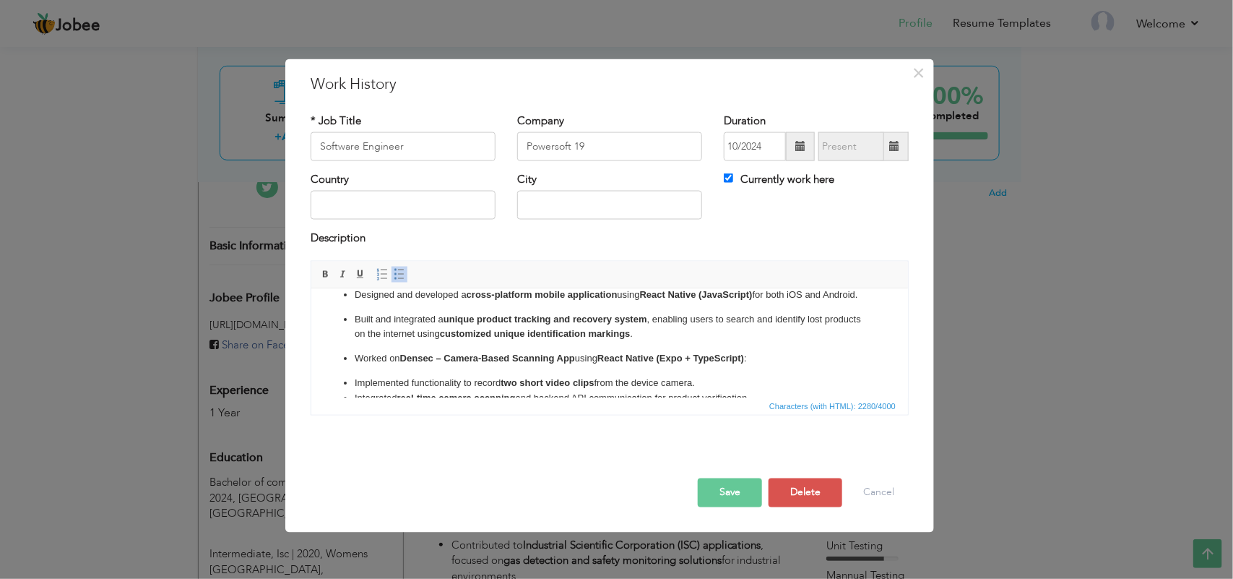
click at [436, 363] on strong "Densec – Camera-Based Scanning App" at bounding box center [486, 357] width 175 height 11
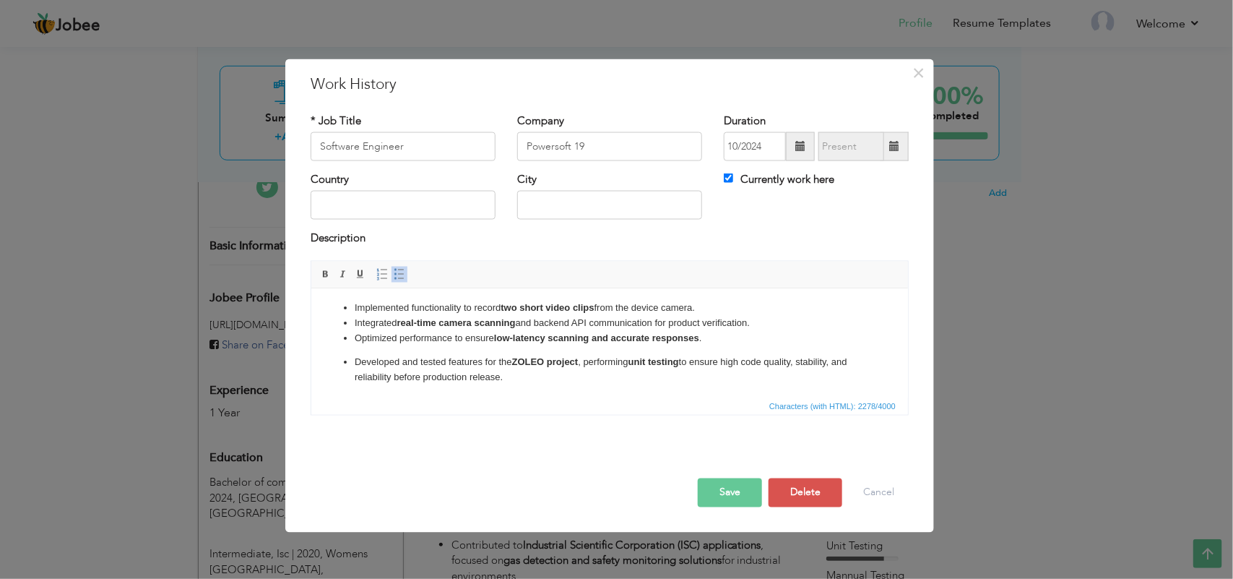
scroll to position [139, 0]
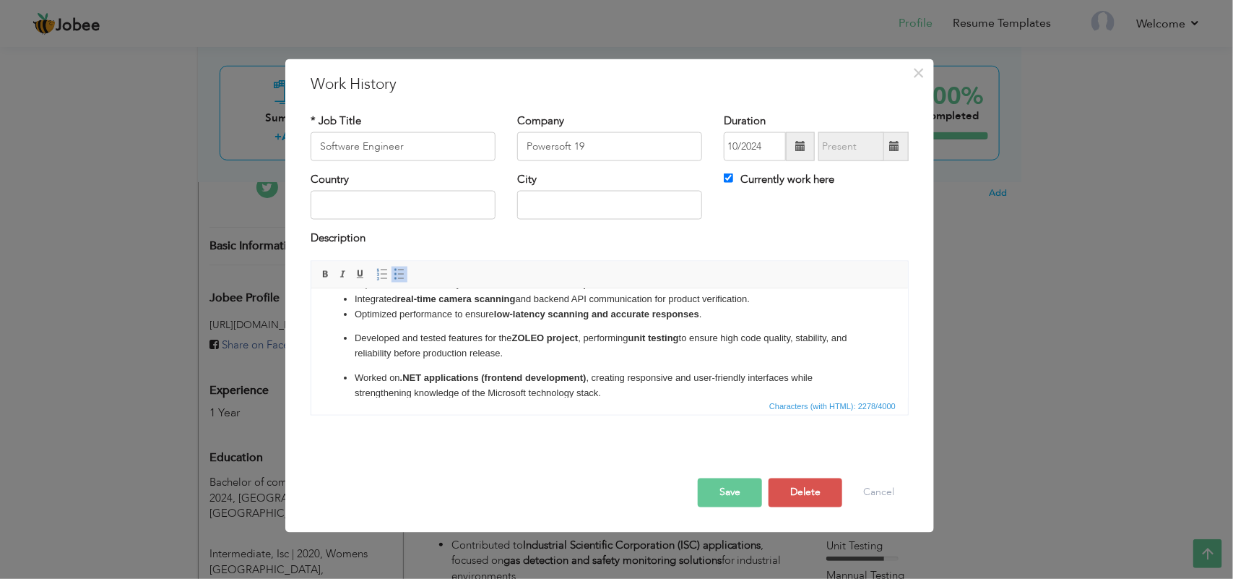
click at [542, 342] on strong "ZOLEO project" at bounding box center [544, 337] width 66 height 11
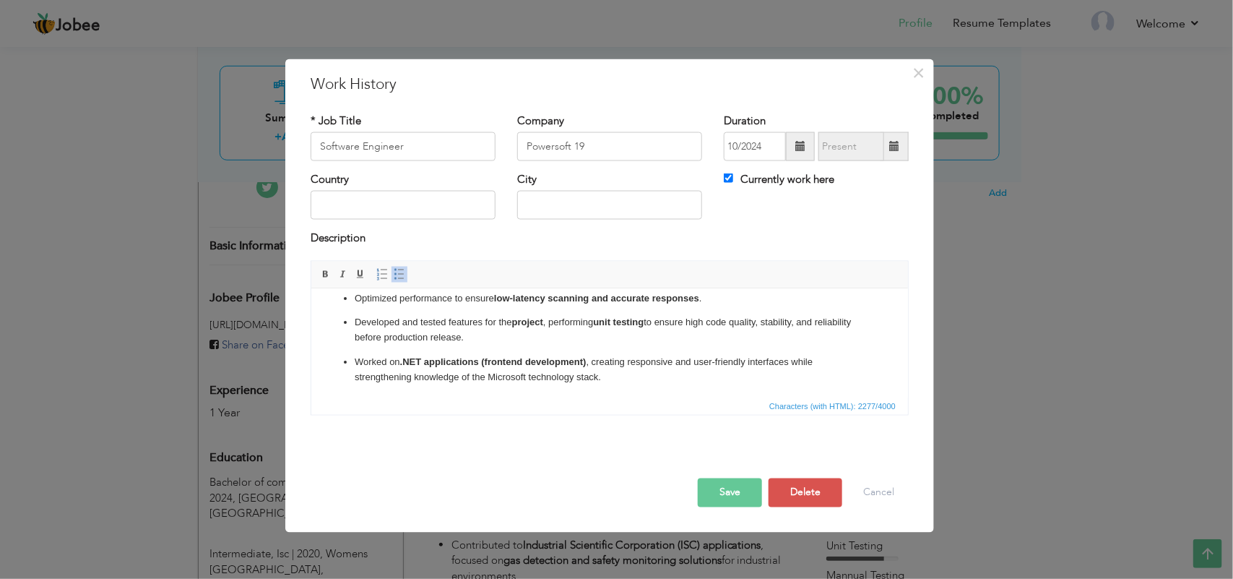
click at [481, 332] on p "Developed and tested features for the project , performing unit testing to ensu…" at bounding box center [609, 329] width 510 height 30
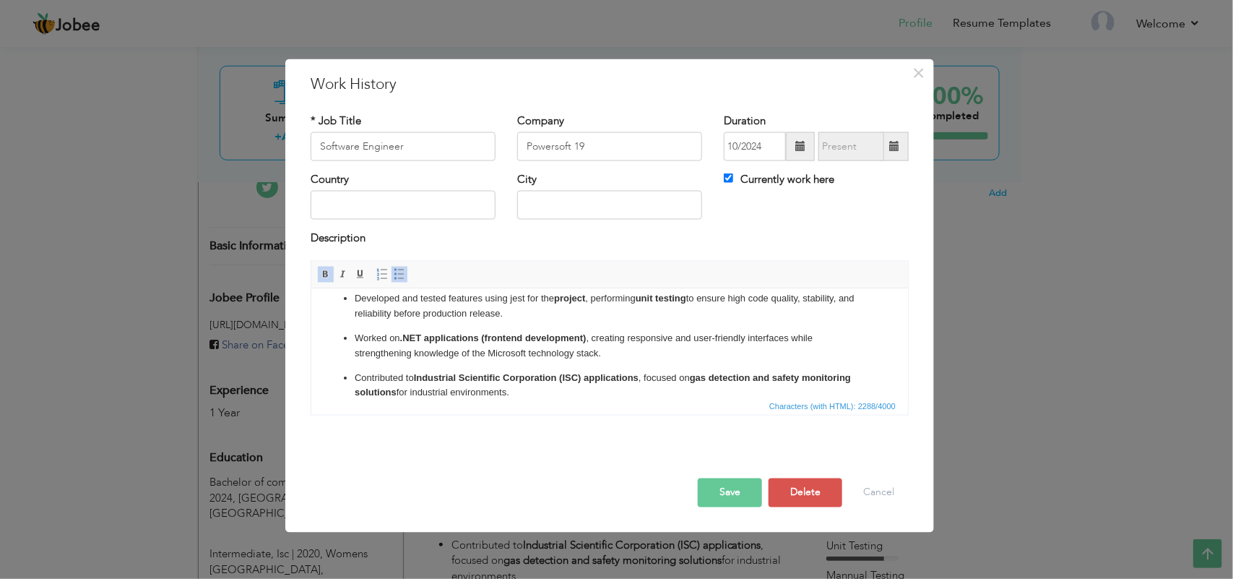
scroll to position [194, 0]
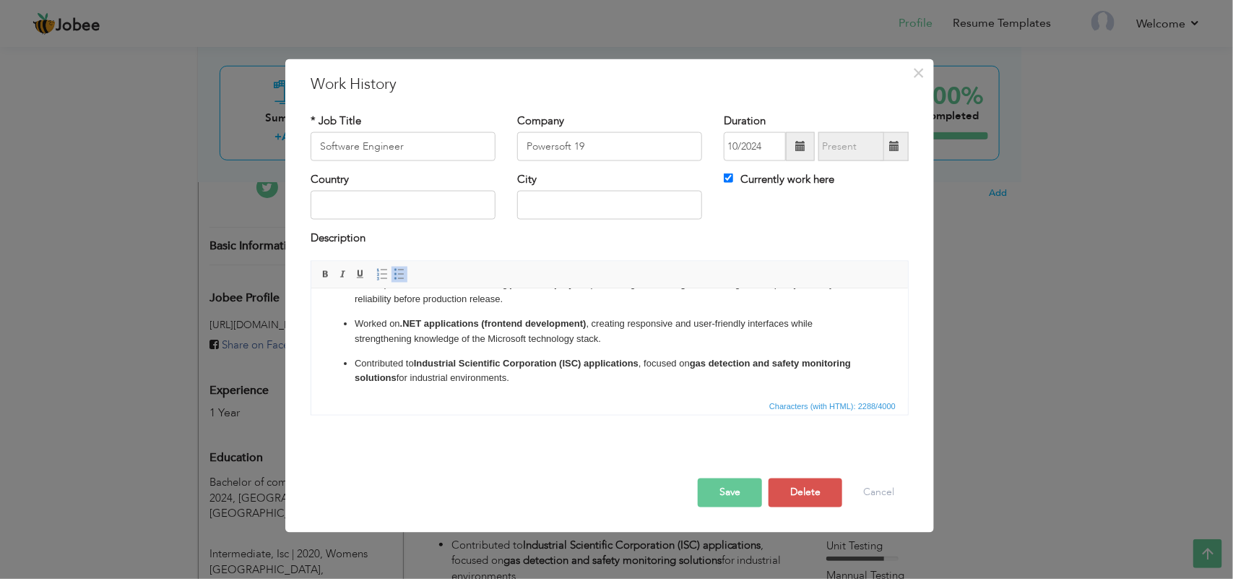
click at [584, 368] on strong "Industrial Scientific Corporation (ISC) applications" at bounding box center [525, 362] width 225 height 11
click at [584, 379] on p "Contributed to Gas Detection applications , focused on gas detection and safety…" at bounding box center [609, 370] width 510 height 30
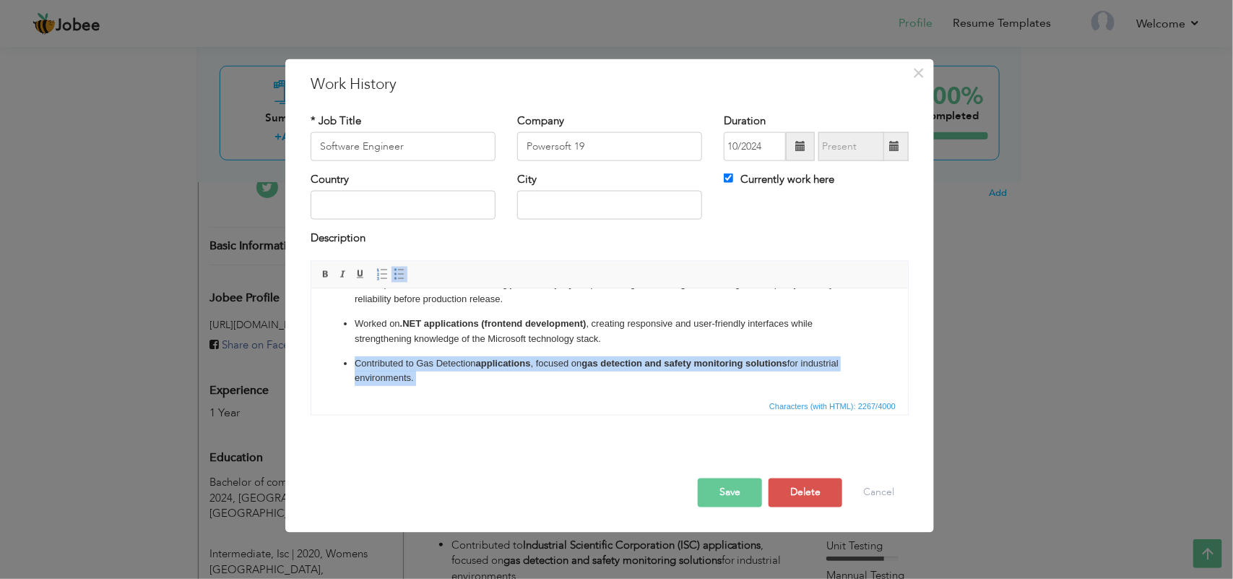
click at [584, 379] on p "Contributed to Gas Detection applications , focused on gas detection and safety…" at bounding box center [609, 370] width 510 height 30
copy p "Contributed to Gas Detection applications , focused on gas detection and safety…"
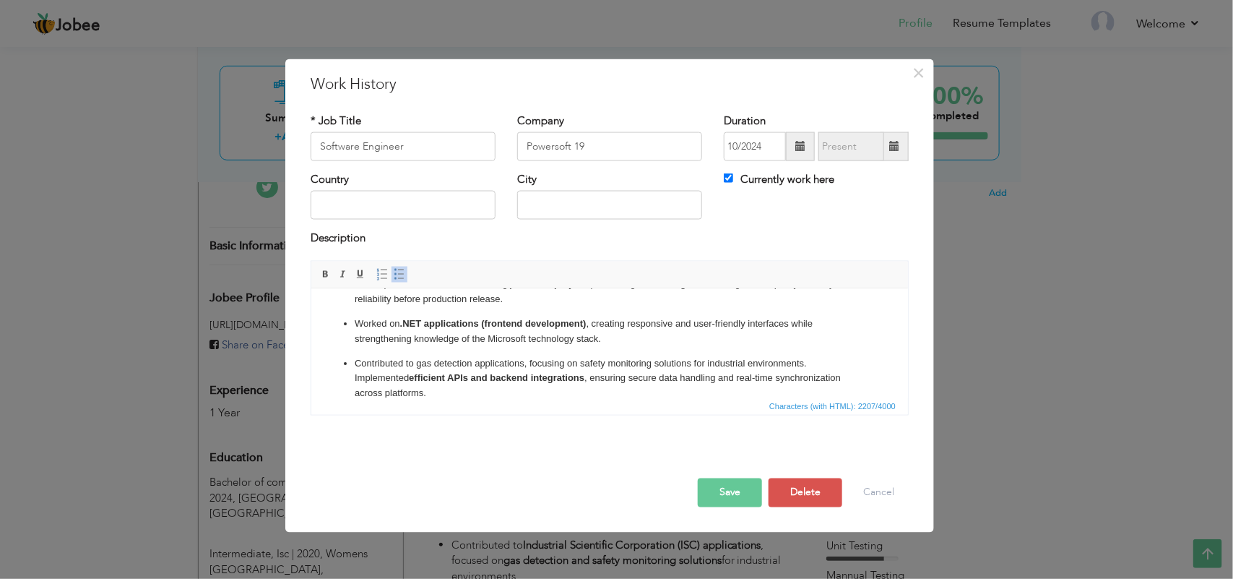
scroll to position [209, 0]
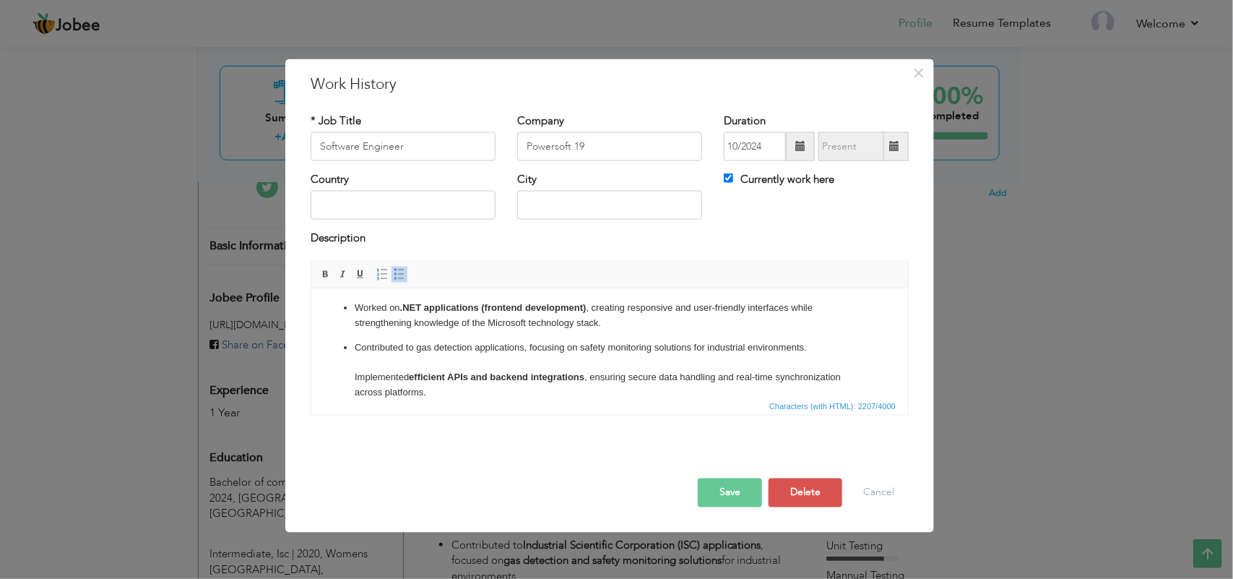
click at [459, 381] on strong "efficient APIs and backend integrations" at bounding box center [496, 376] width 176 height 11
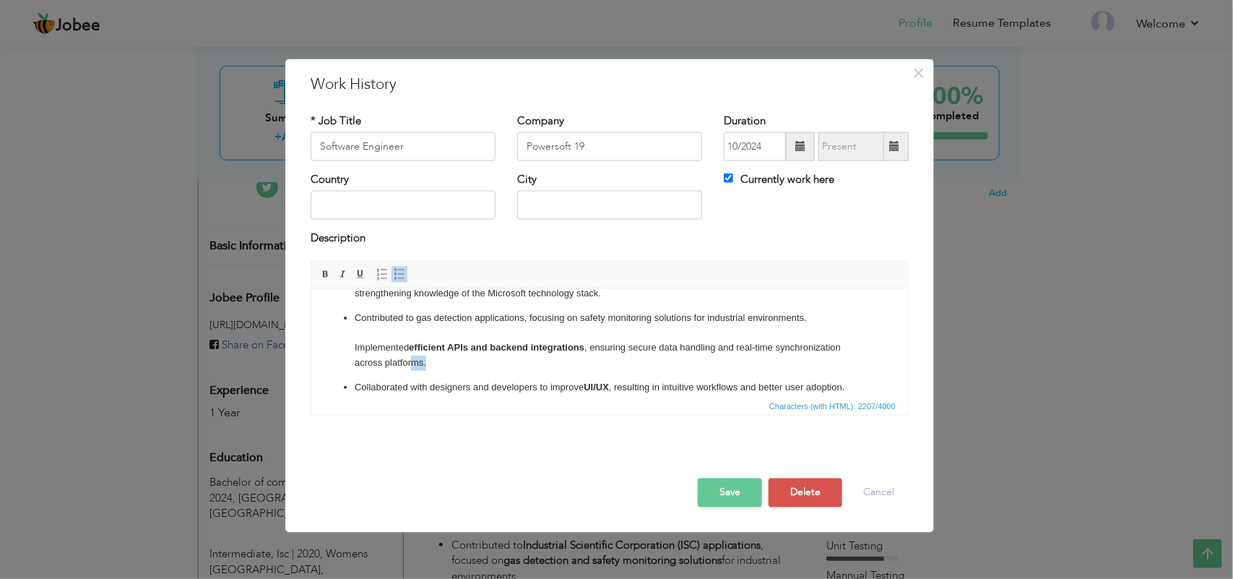
scroll to position [251, 0]
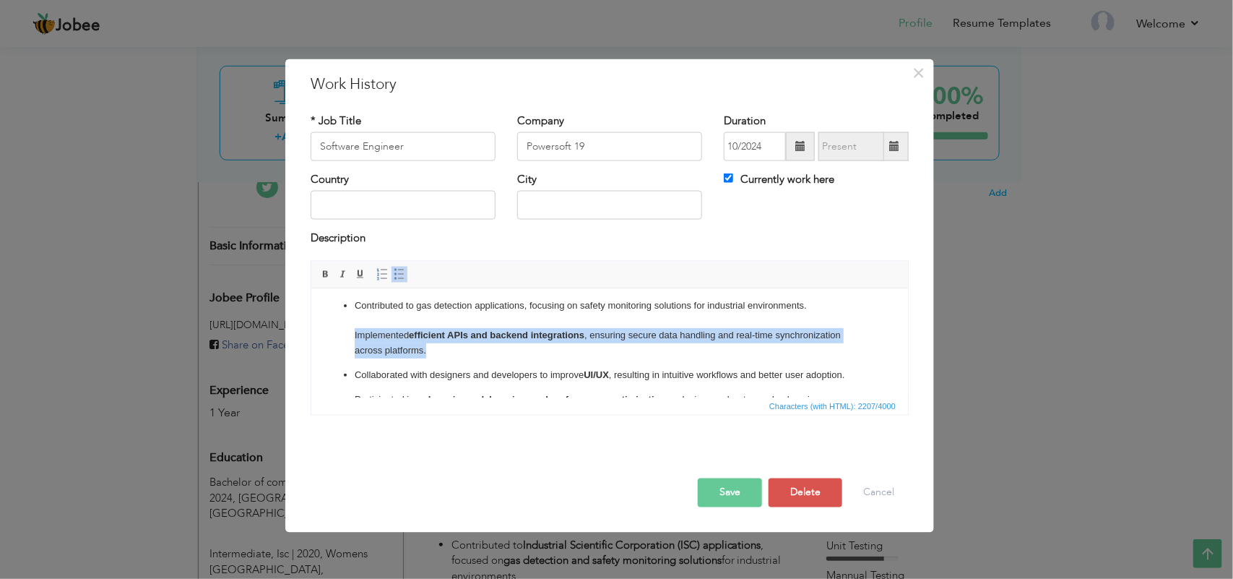
drag, startPoint x: 461, startPoint y: 386, endPoint x: 325, endPoint y: 350, distance: 140.7
click at [325, 350] on ul "Contributed to multiple international client projects , delivering scalable and…" at bounding box center [609, 256] width 568 height 410
click at [397, 278] on span at bounding box center [400, 274] width 12 height 12
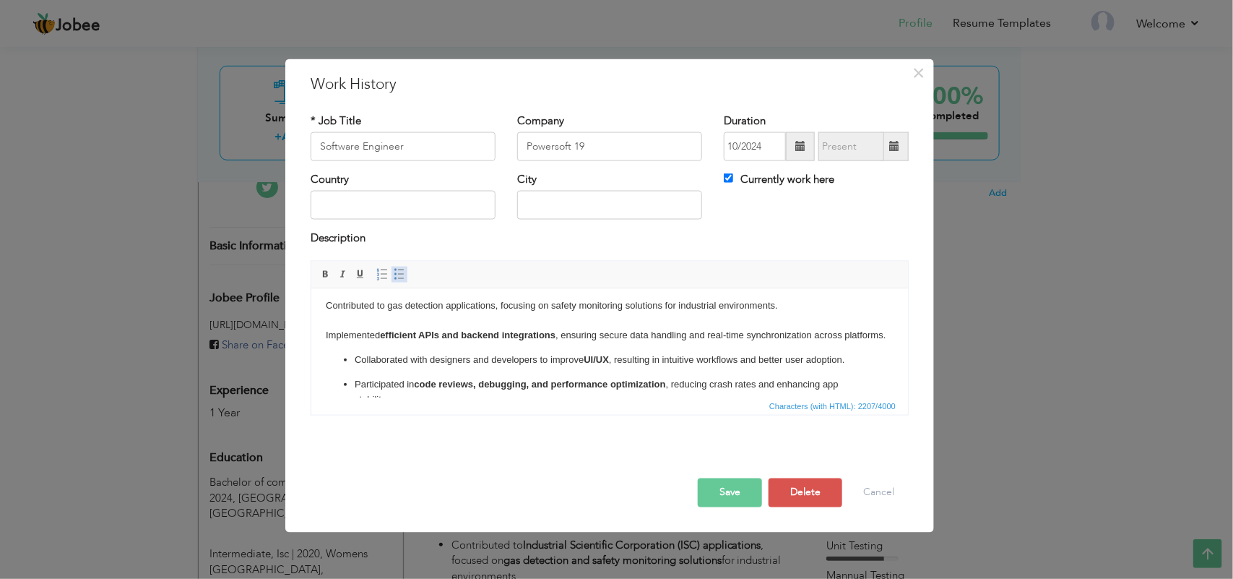
click at [397, 278] on span at bounding box center [400, 274] width 12 height 12
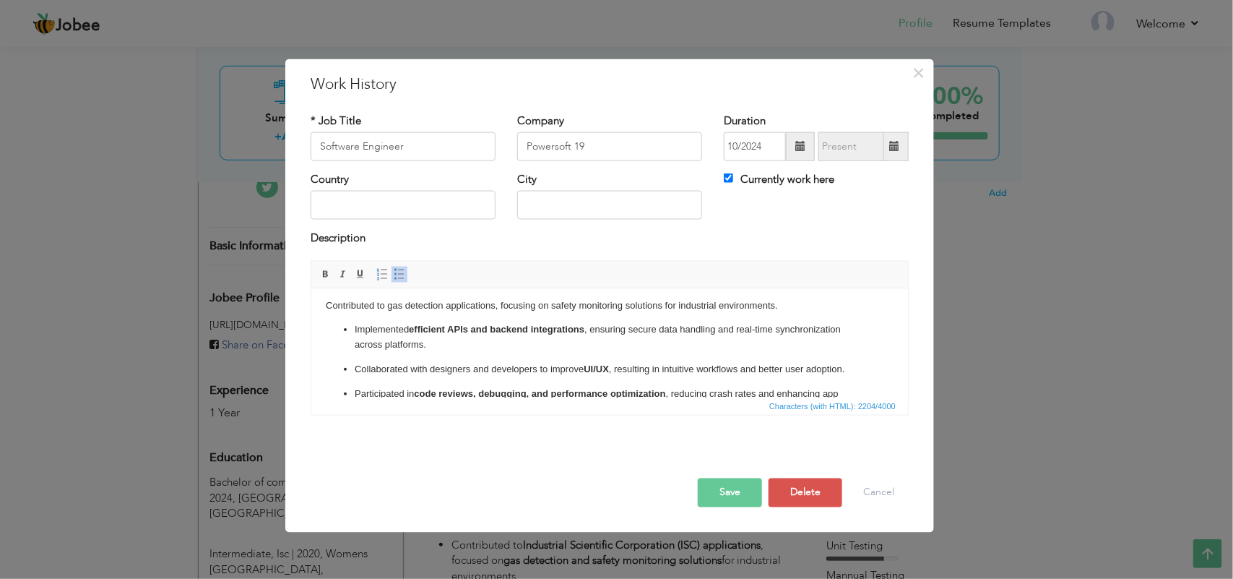
click at [356, 313] on p "Contributed to gas detection applications, focusing on safety monitoring soluti…" at bounding box center [609, 305] width 568 height 15
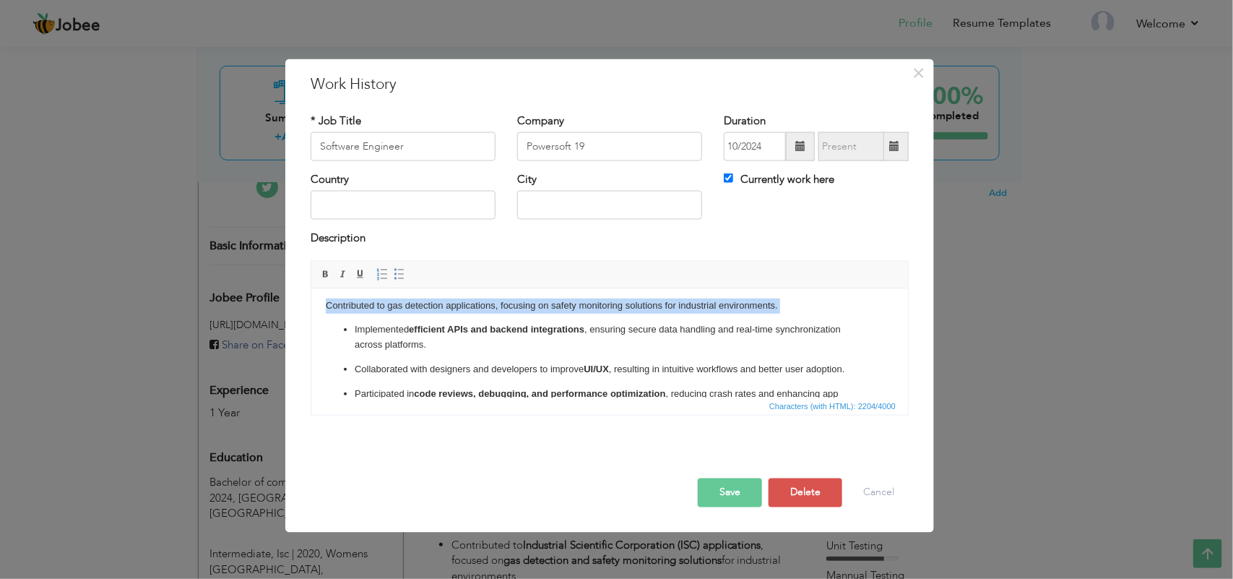
click at [356, 313] on p "Contributed to gas detection applications, focusing on safety monitoring soluti…" at bounding box center [609, 305] width 568 height 15
click at [405, 278] on span at bounding box center [400, 274] width 12 height 12
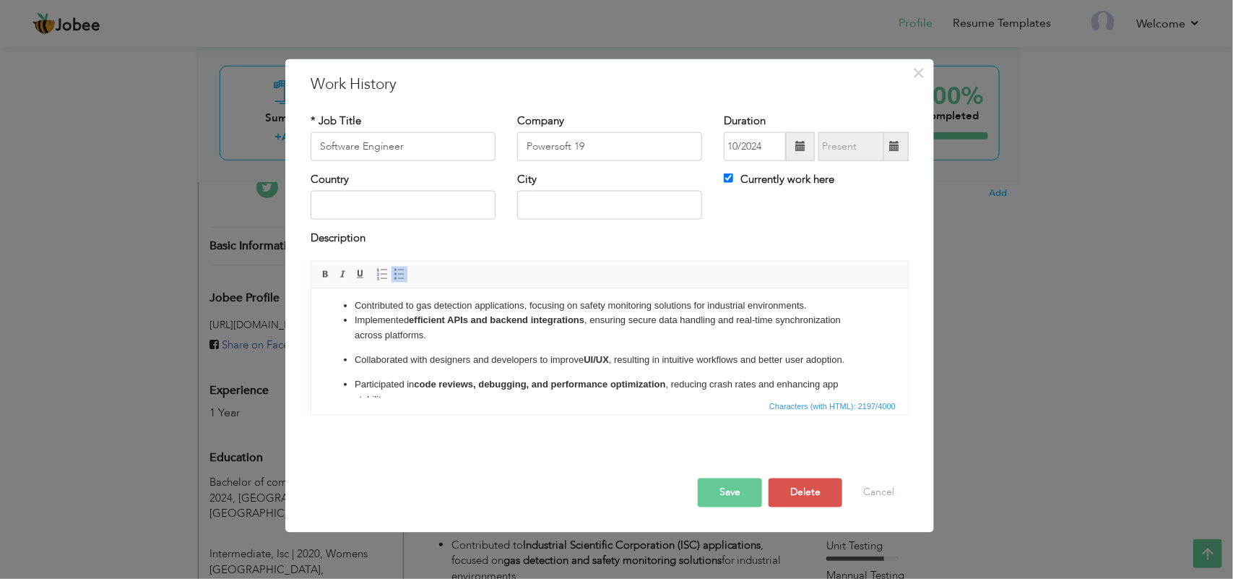
click at [469, 342] on li "Implemented efficient APIs and backend integrations , ensuring secure data hand…" at bounding box center [609, 327] width 510 height 30
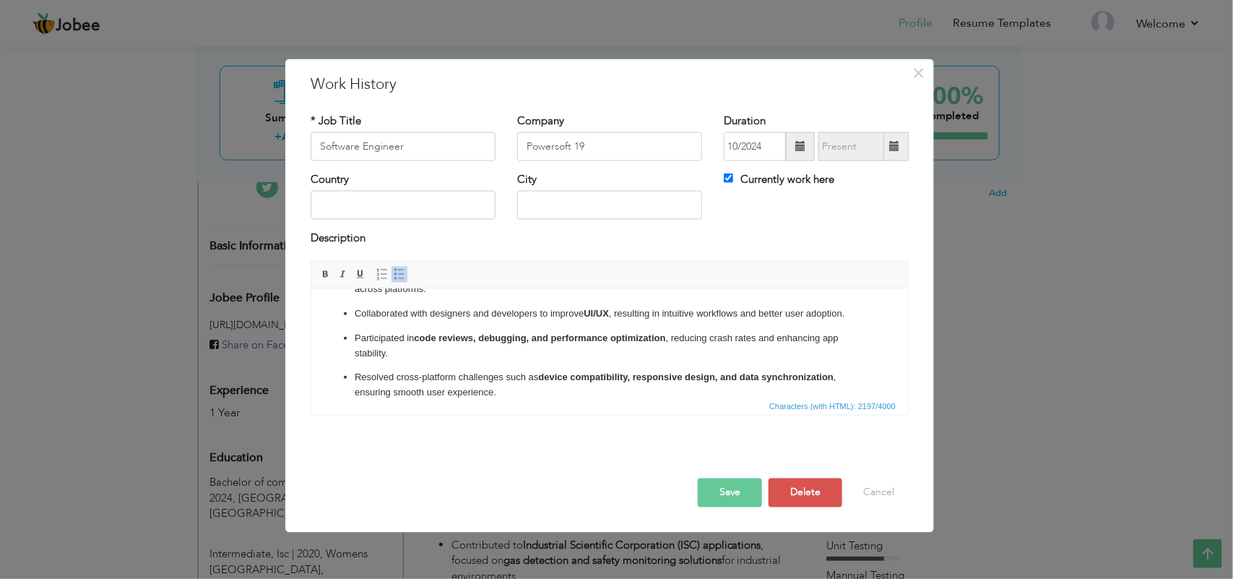
scroll to position [312, 0]
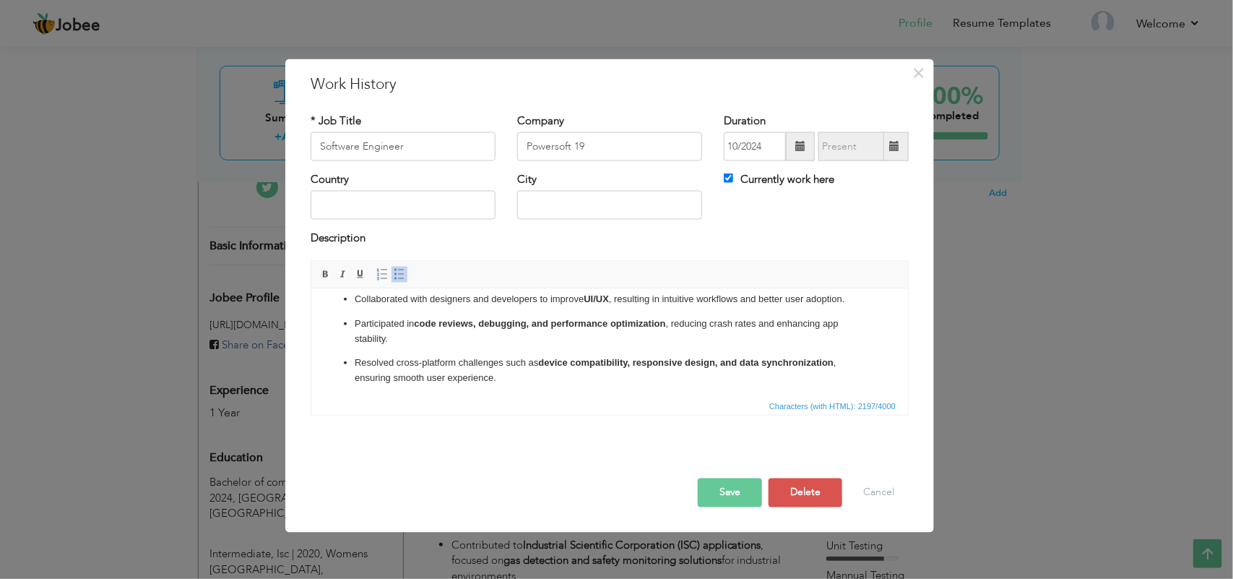
click at [716, 490] on button "Save" at bounding box center [730, 491] width 64 height 29
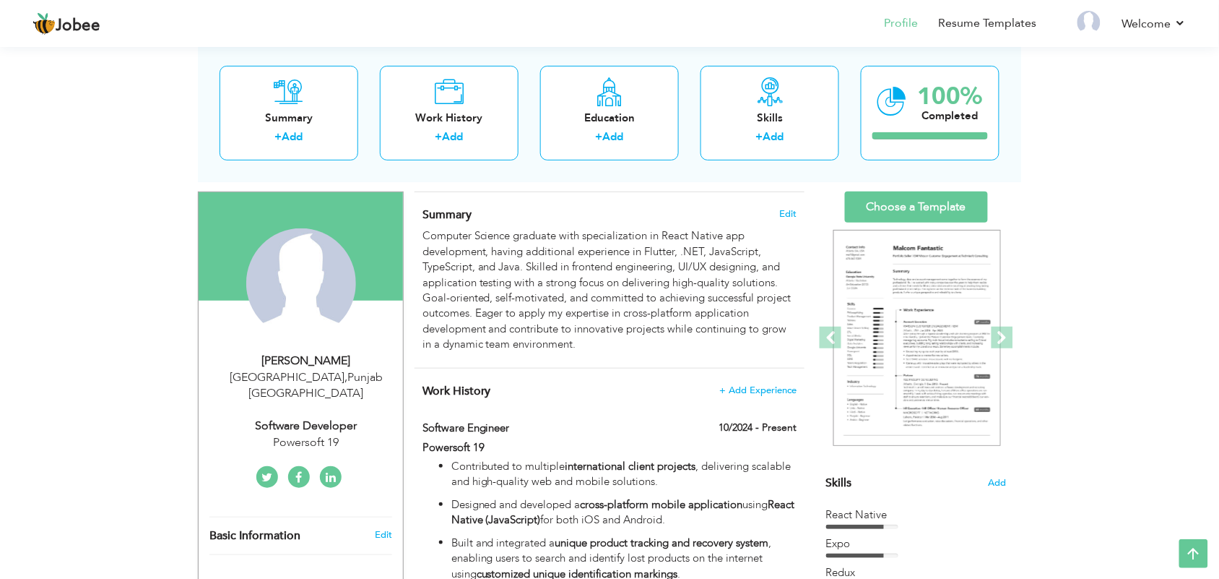
scroll to position [46, 0]
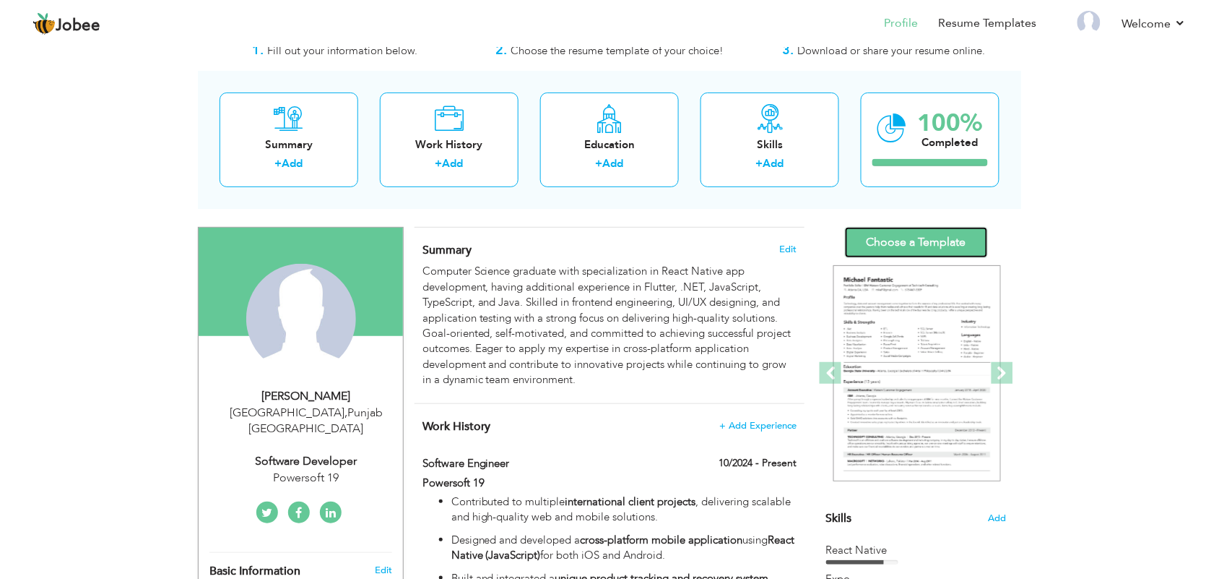
click at [939, 243] on link "Choose a Template" at bounding box center [916, 242] width 143 height 31
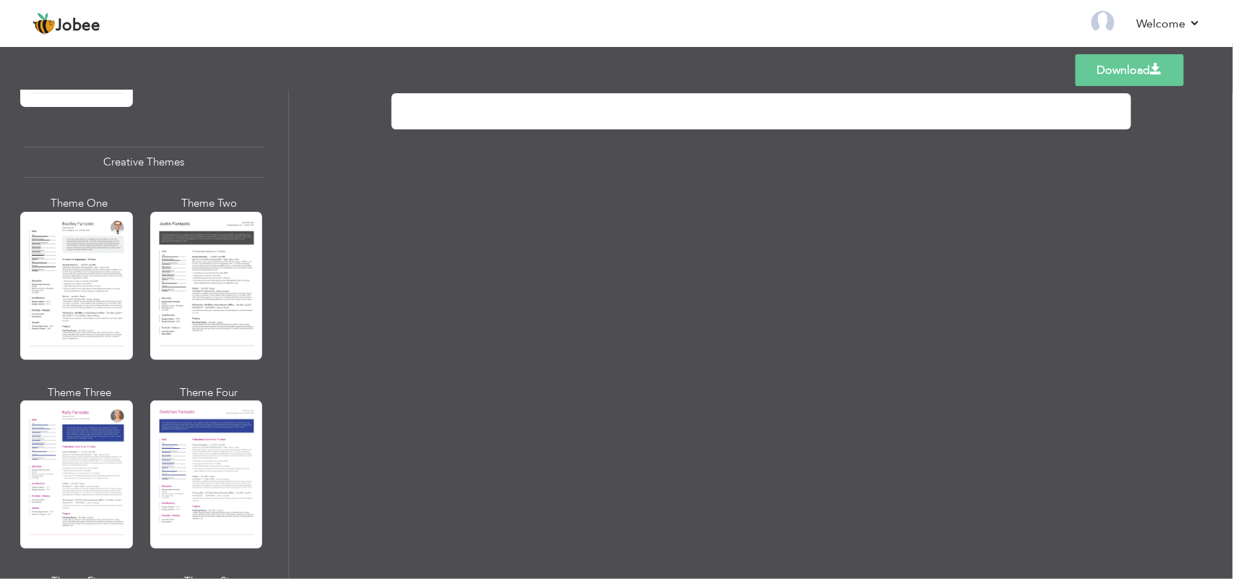
scroll to position [2458, 0]
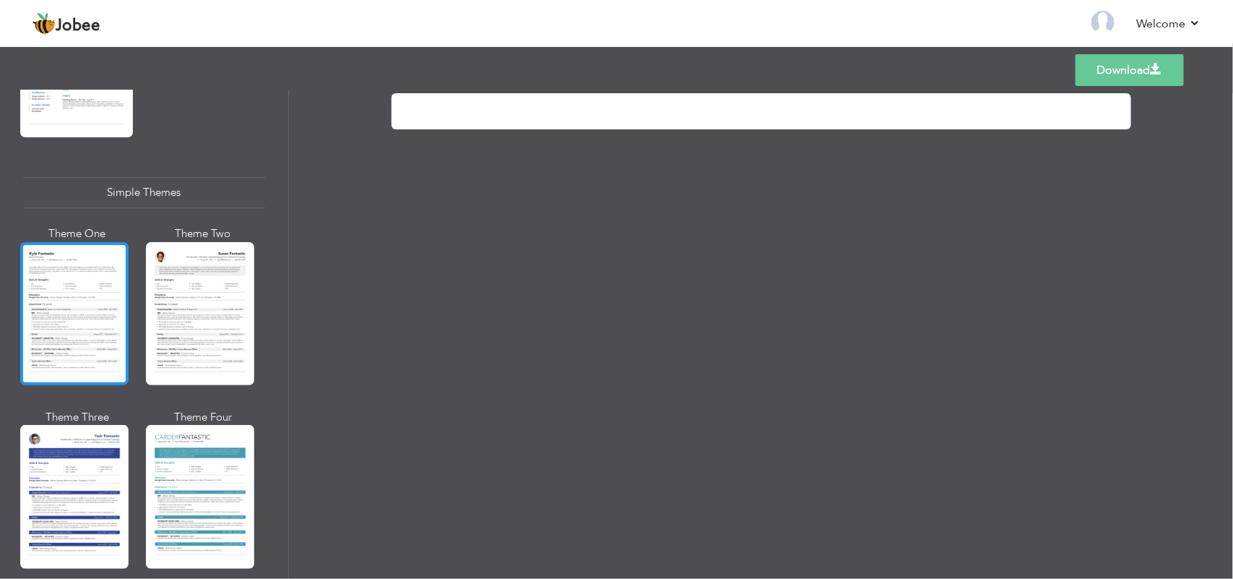
click at [96, 291] on div at bounding box center [74, 313] width 108 height 143
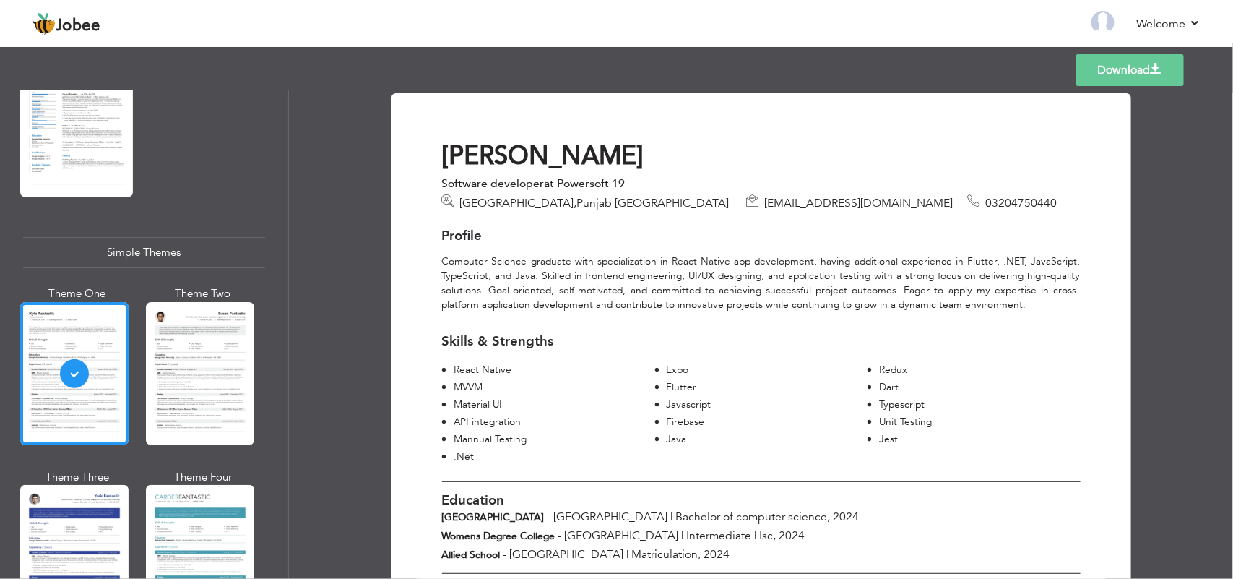
scroll to position [2459, 0]
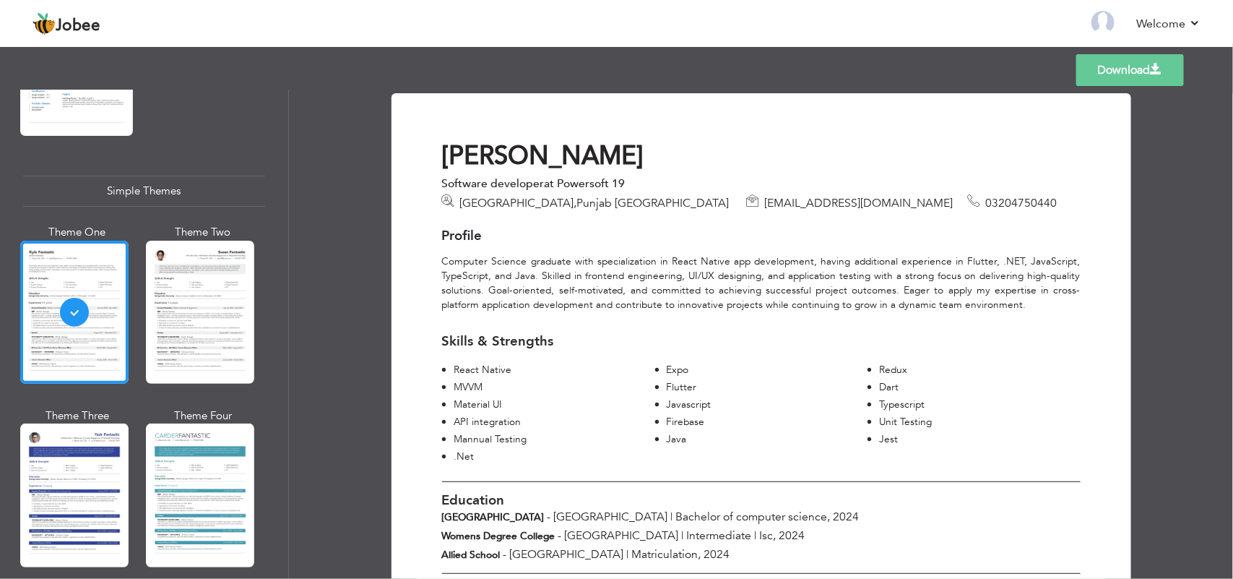
drag, startPoint x: 287, startPoint y: 554, endPoint x: 287, endPoint y: 464, distance: 90.3
click at [287, 464] on div "Professional Themes Theme One Theme Two Theme Three Theme Four Theme Five" at bounding box center [144, 334] width 289 height 489
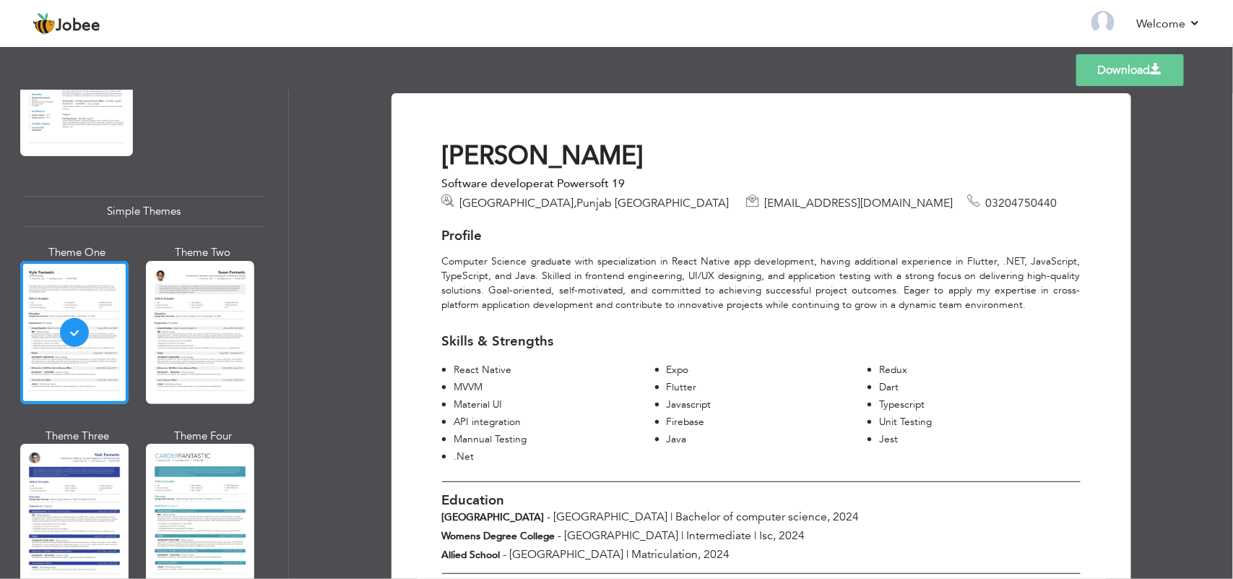
scroll to position [2461, 0]
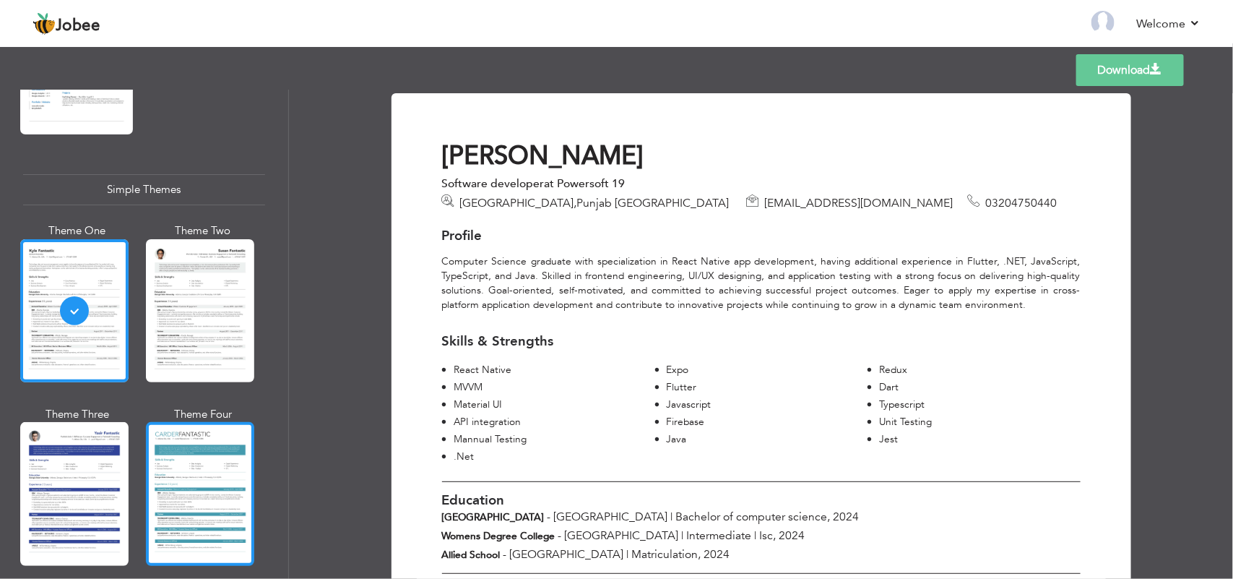
click at [181, 455] on div at bounding box center [200, 493] width 108 height 143
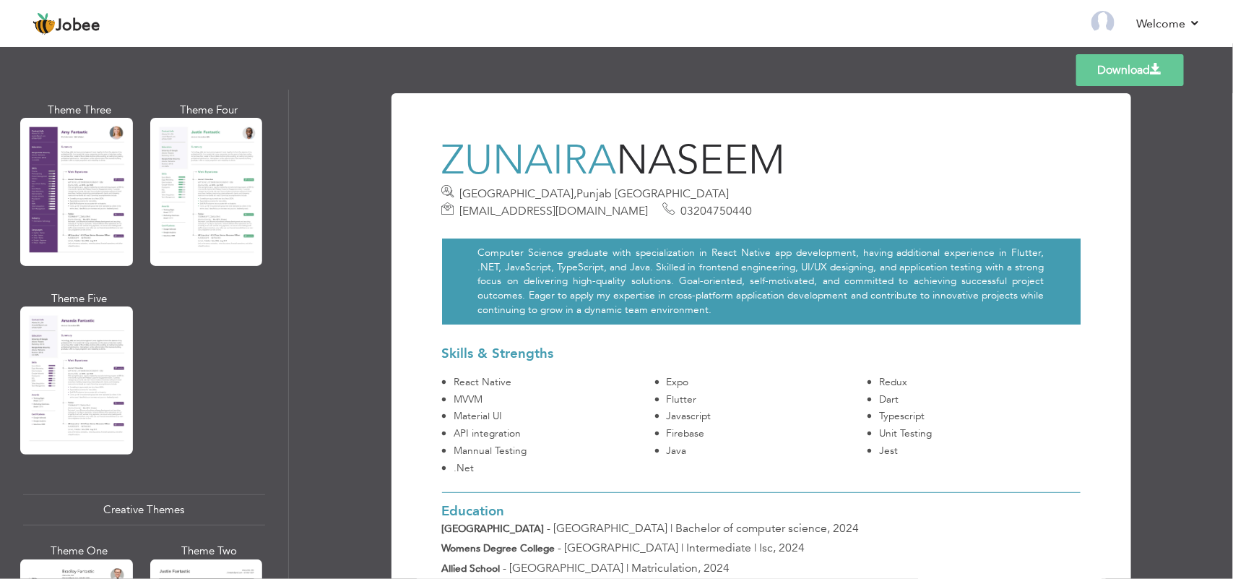
scroll to position [1301, 0]
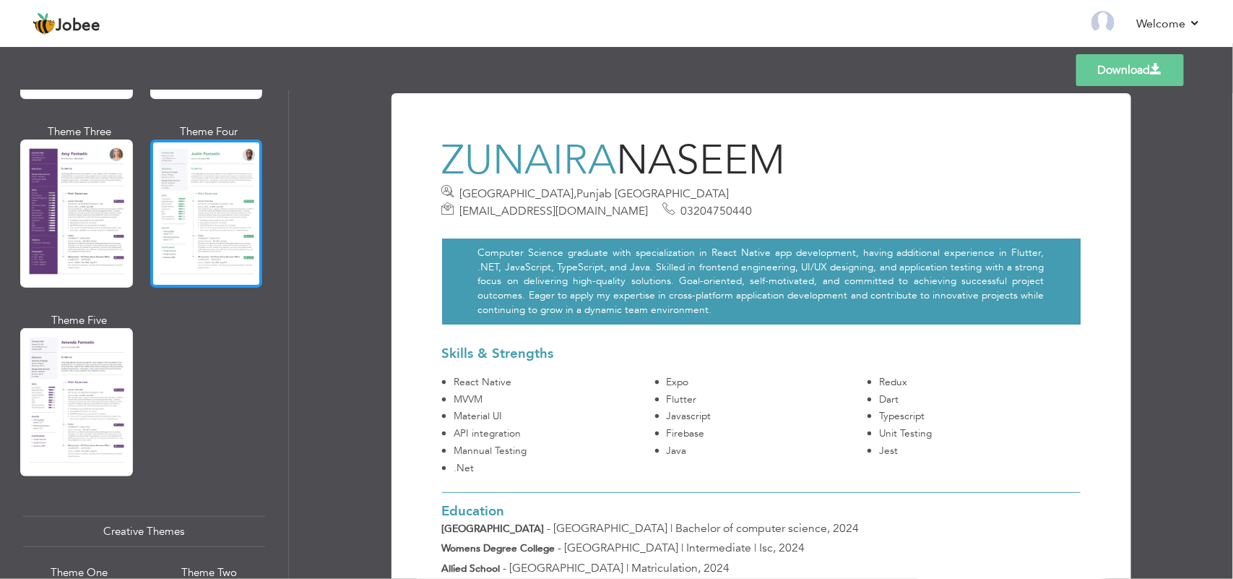
click at [152, 146] on div at bounding box center [206, 213] width 113 height 148
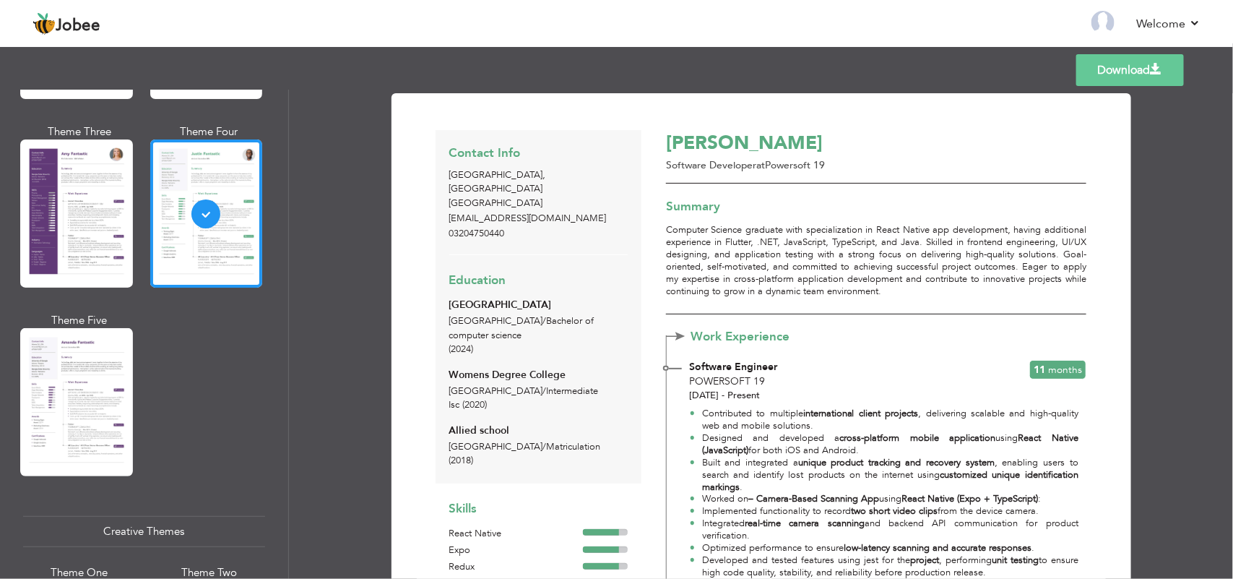
drag, startPoint x: 280, startPoint y: 354, endPoint x: 283, endPoint y: 331, distance: 23.3
click at [283, 331] on div "Professional Themes Theme One Theme Two Theme Three Theme Six" at bounding box center [144, 334] width 288 height 489
drag, startPoint x: 287, startPoint y: 342, endPoint x: 285, endPoint y: 319, distance: 23.2
click at [285, 319] on div "Professional Themes Theme One Theme Two Theme Three Theme Four Theme Five" at bounding box center [144, 334] width 289 height 489
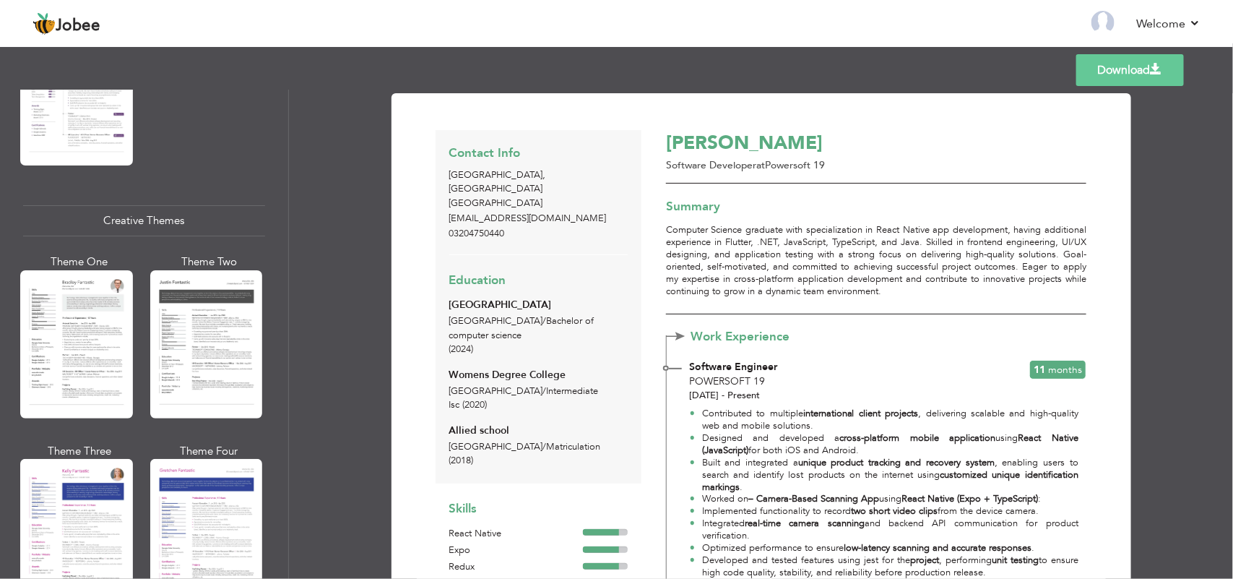
scroll to position [1633, 0]
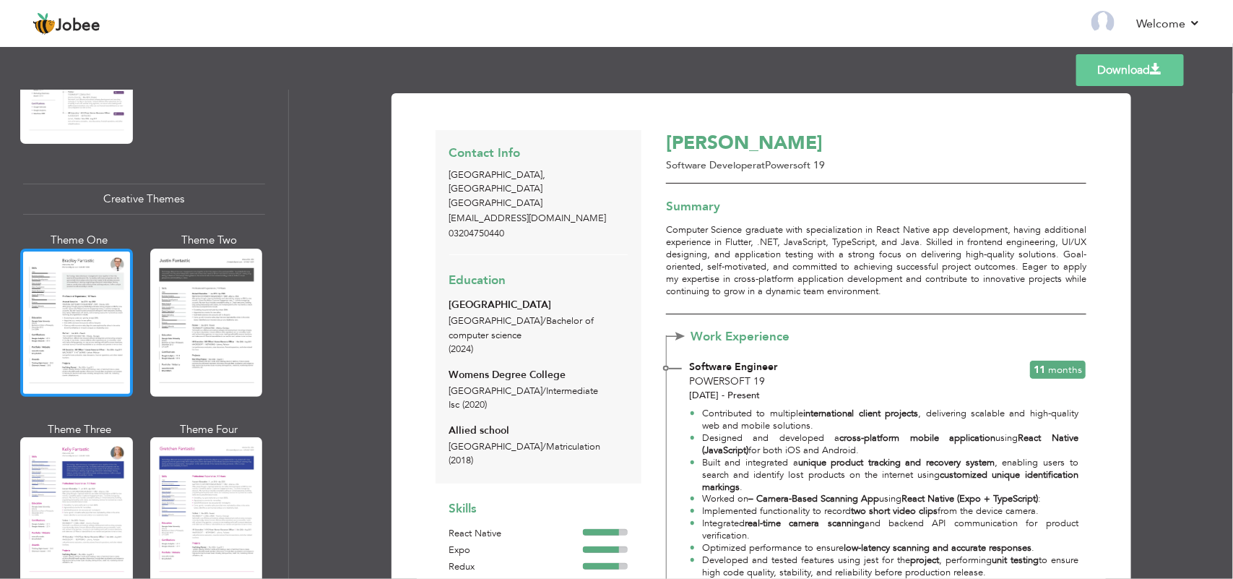
click at [69, 287] on div at bounding box center [76, 322] width 113 height 148
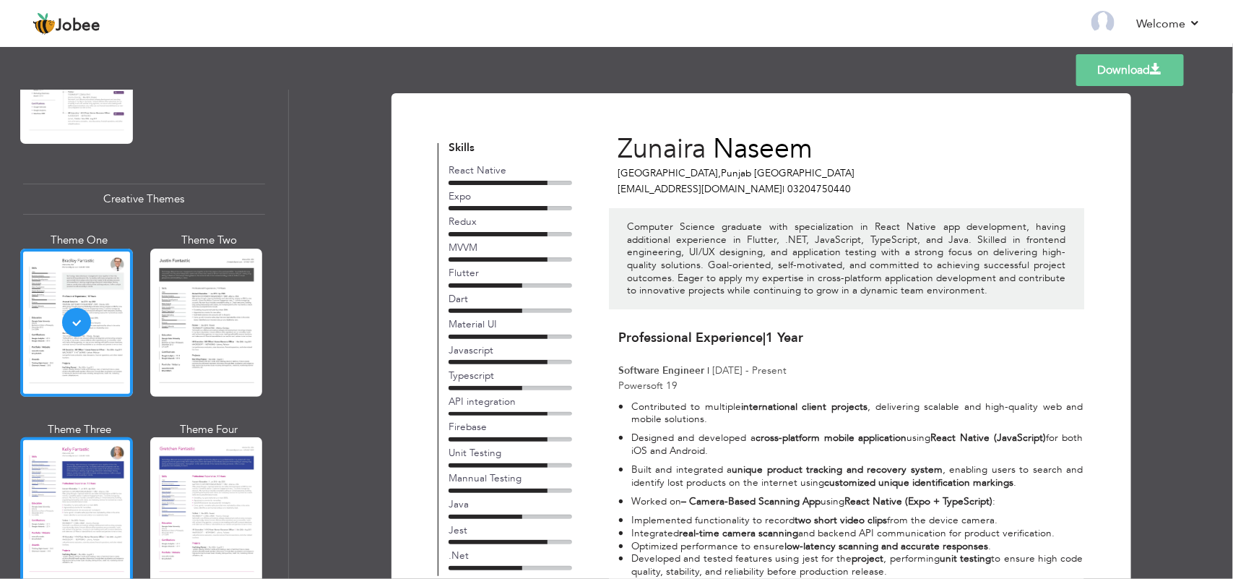
click at [98, 480] on div at bounding box center [76, 511] width 113 height 148
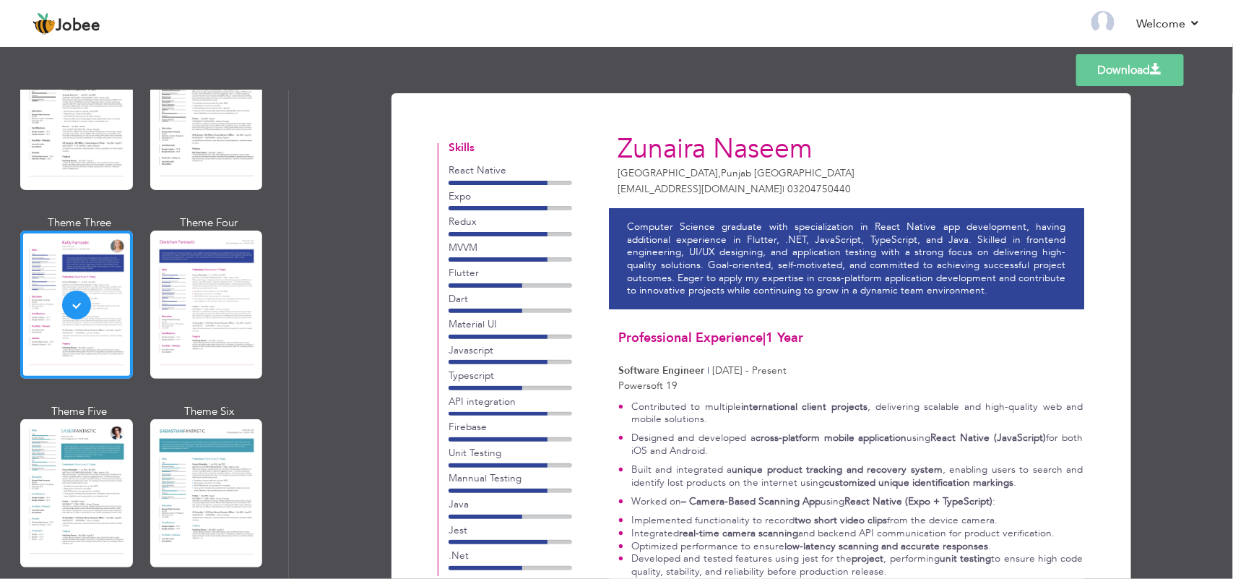
scroll to position [1862, 0]
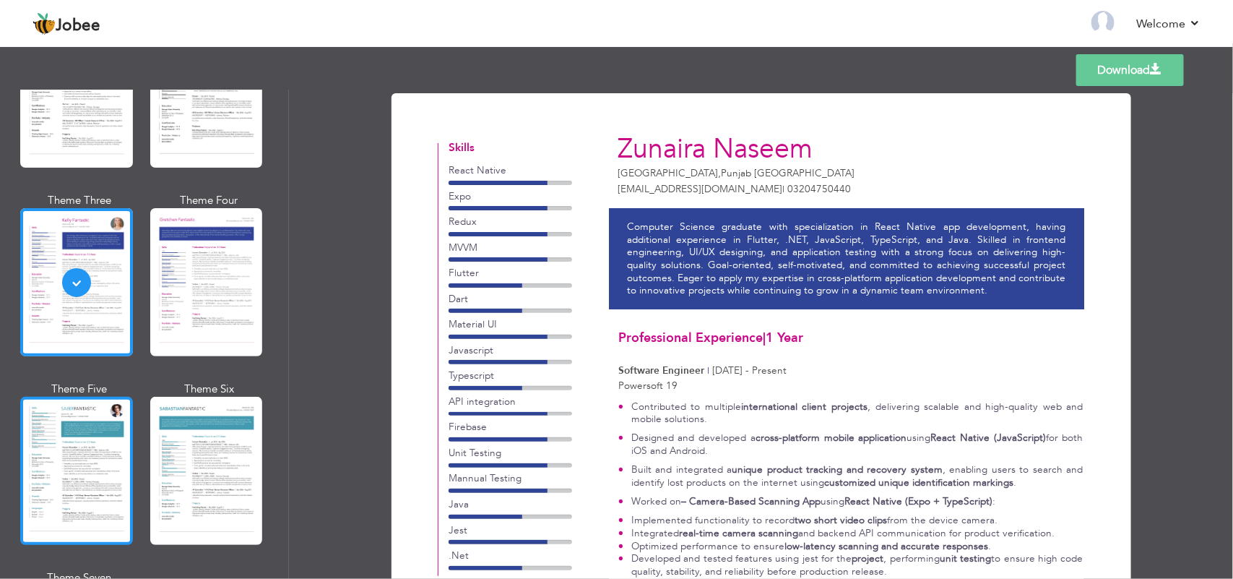
click at [105, 434] on div at bounding box center [76, 471] width 113 height 148
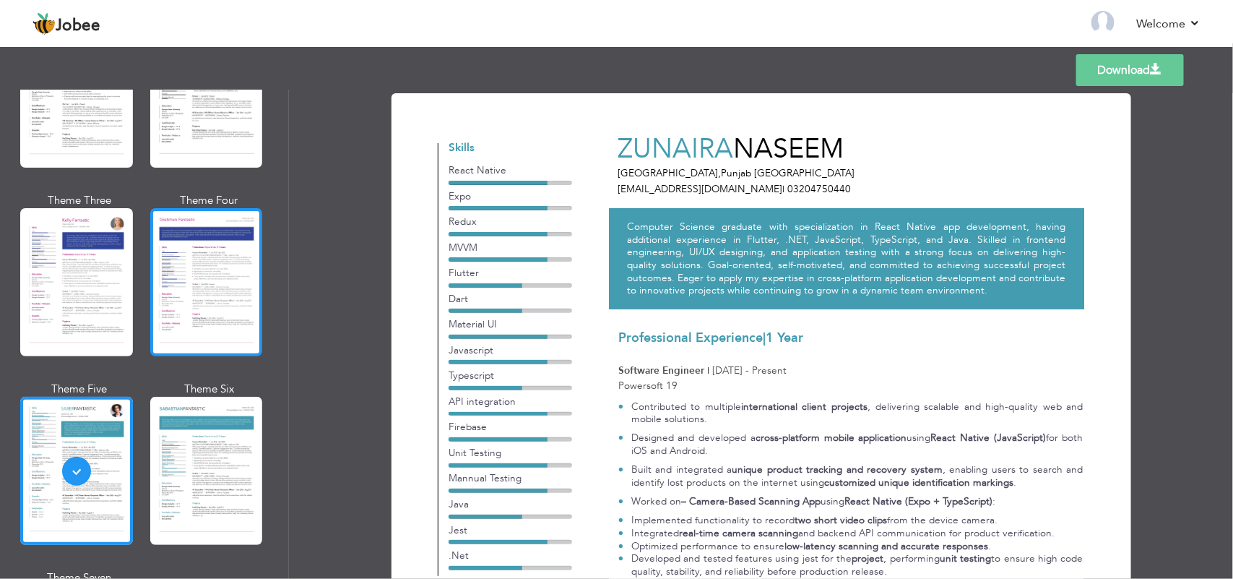
click at [255, 237] on div at bounding box center [206, 282] width 113 height 148
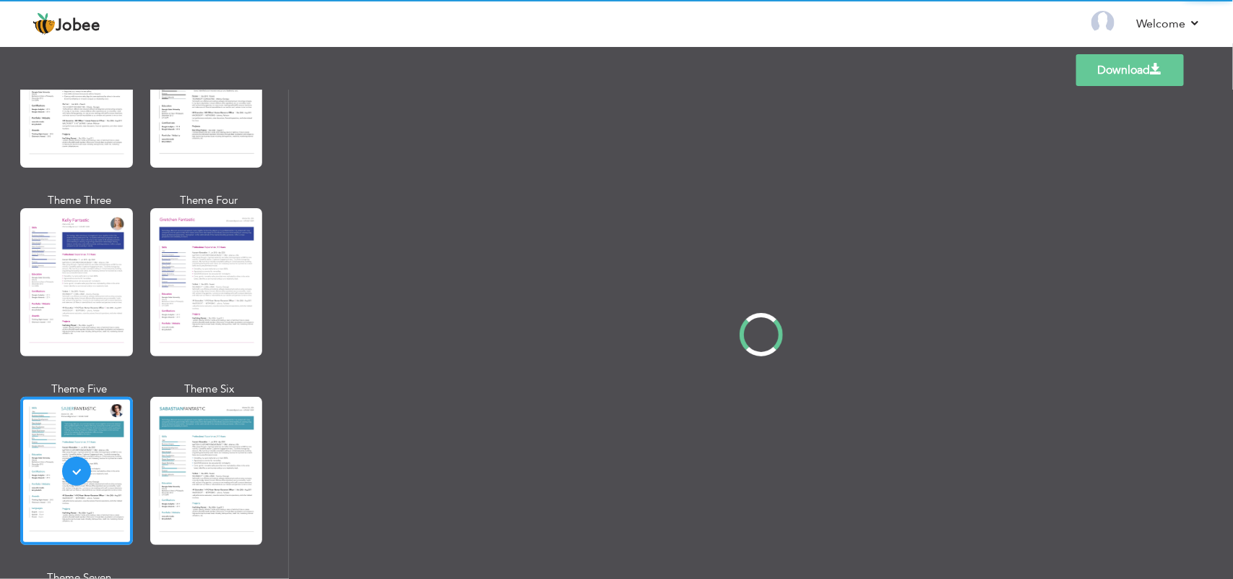
click at [88, 442] on div "Professional Themes Theme One Theme Two Theme Three Theme Four" at bounding box center [616, 334] width 1233 height 489
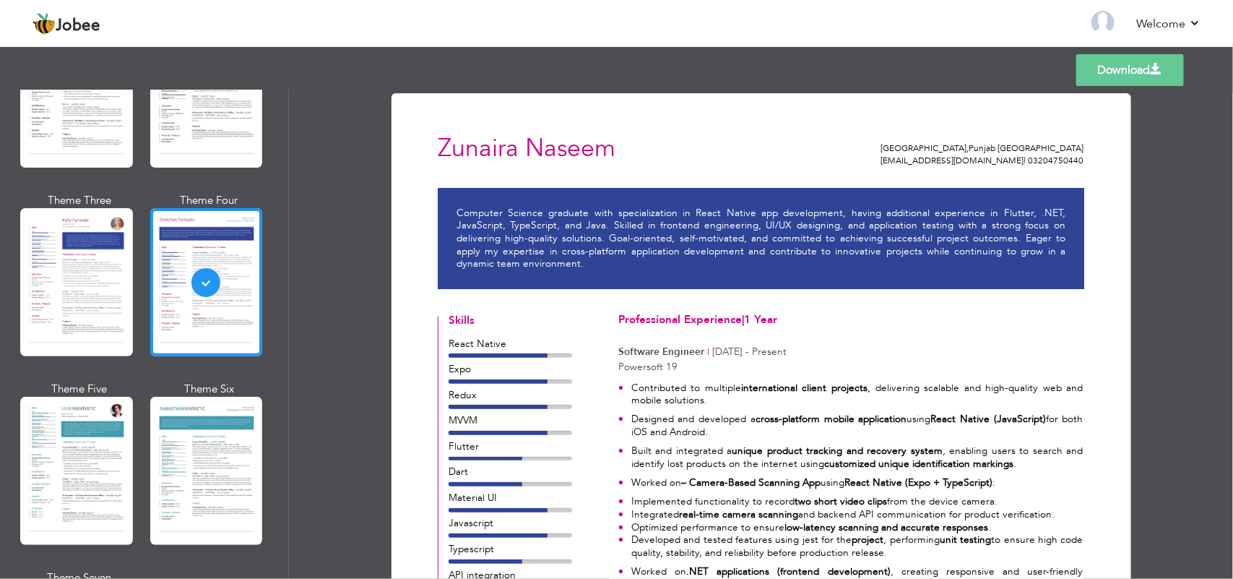
click at [88, 442] on div at bounding box center [76, 471] width 113 height 148
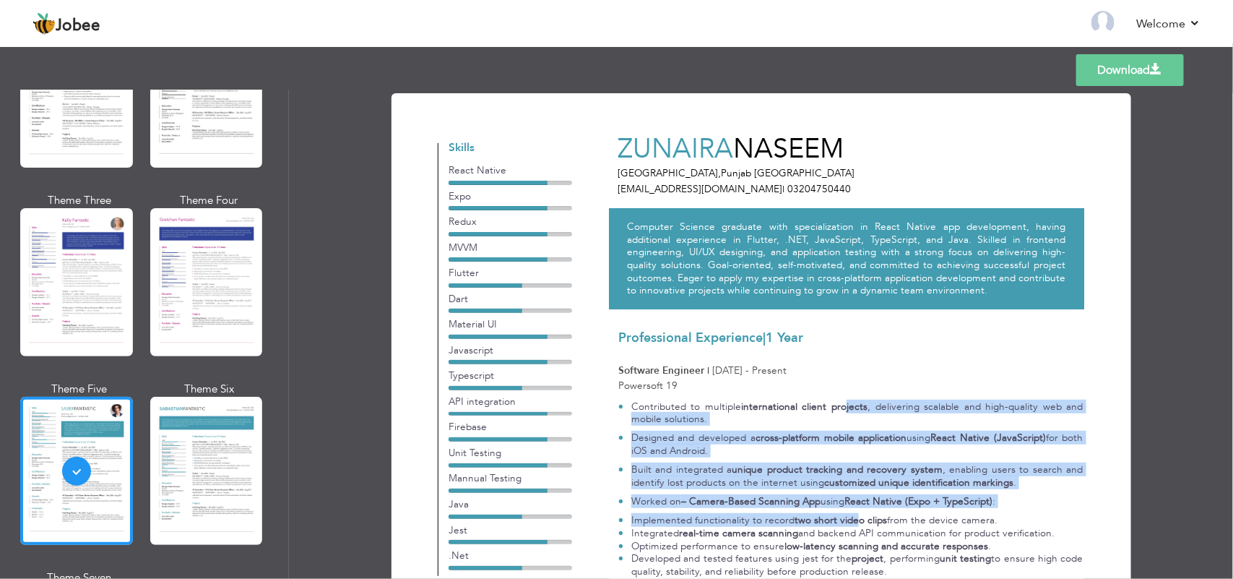
drag, startPoint x: 847, startPoint y: 412, endPoint x: 861, endPoint y: 477, distance: 66.6
click at [861, 477] on ul "Contributed to multiple international client projects , delivering scalable and…" at bounding box center [850, 581] width 464 height 362
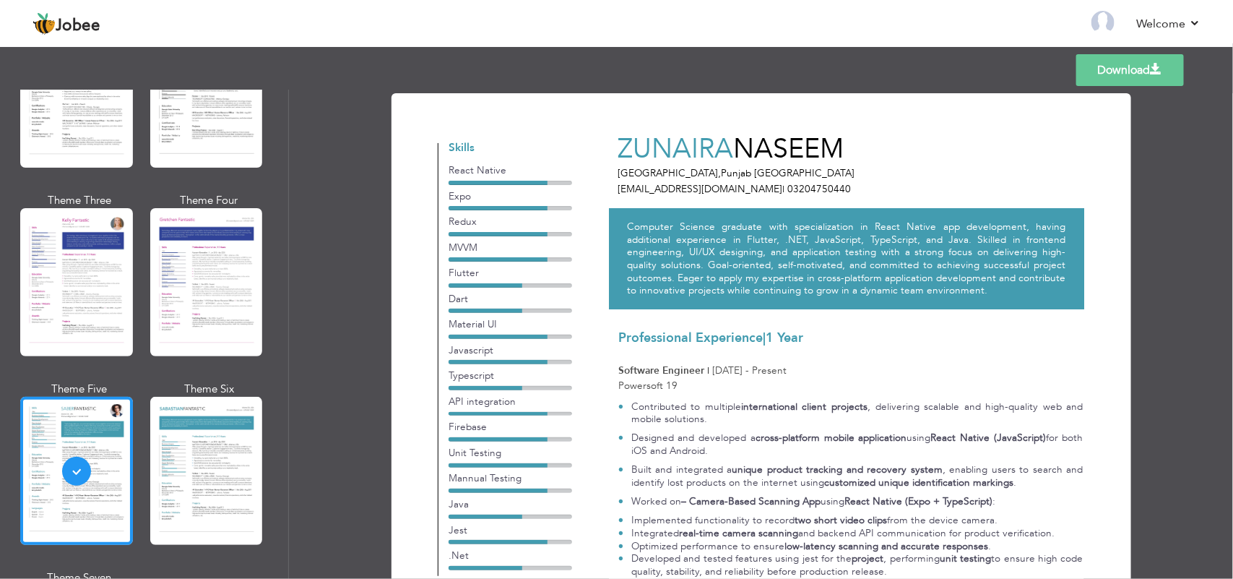
click at [950, 256] on p "Computer Science graduate with specialization in React Native app development, …" at bounding box center [846, 258] width 438 height 77
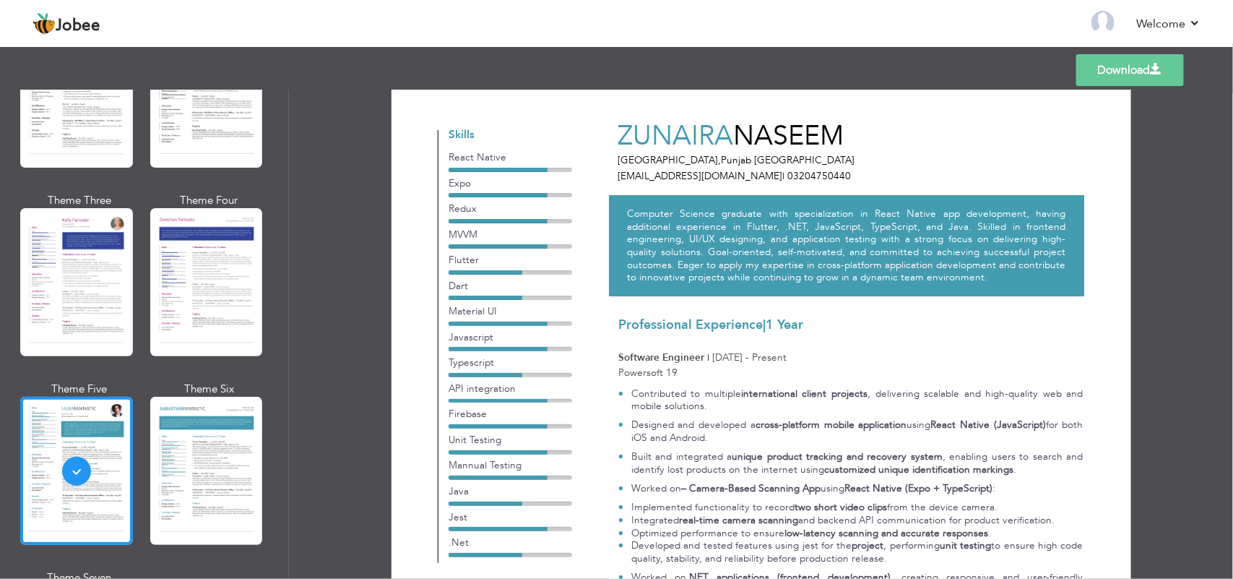
scroll to position [0, 0]
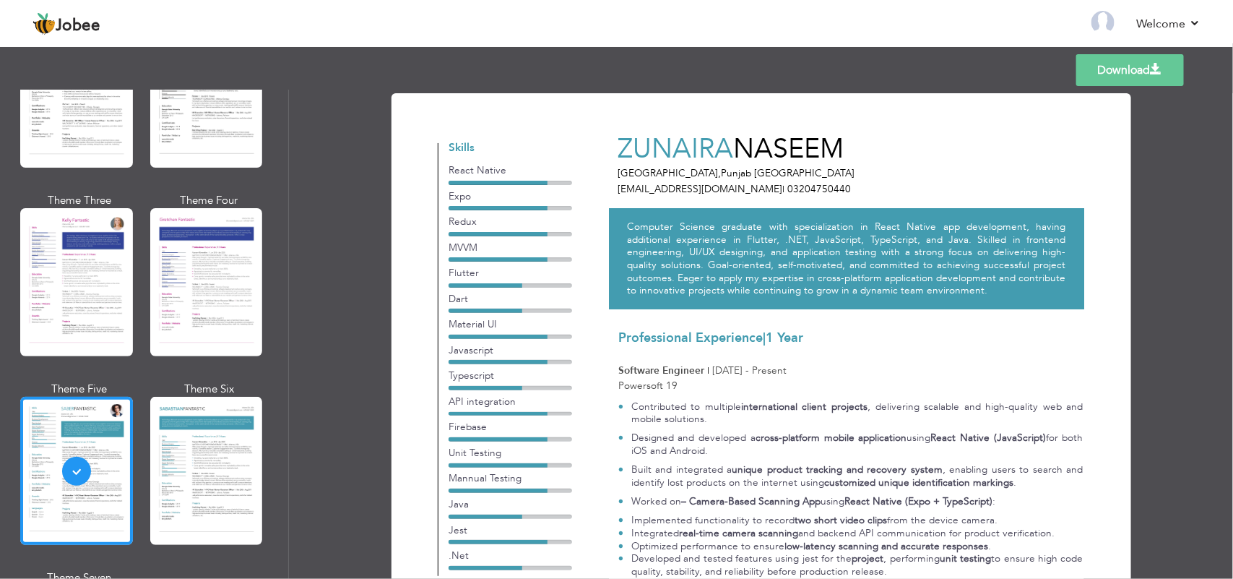
click at [1131, 70] on link "Download" at bounding box center [1130, 70] width 108 height 32
